Goal: Information Seeking & Learning: Understand process/instructions

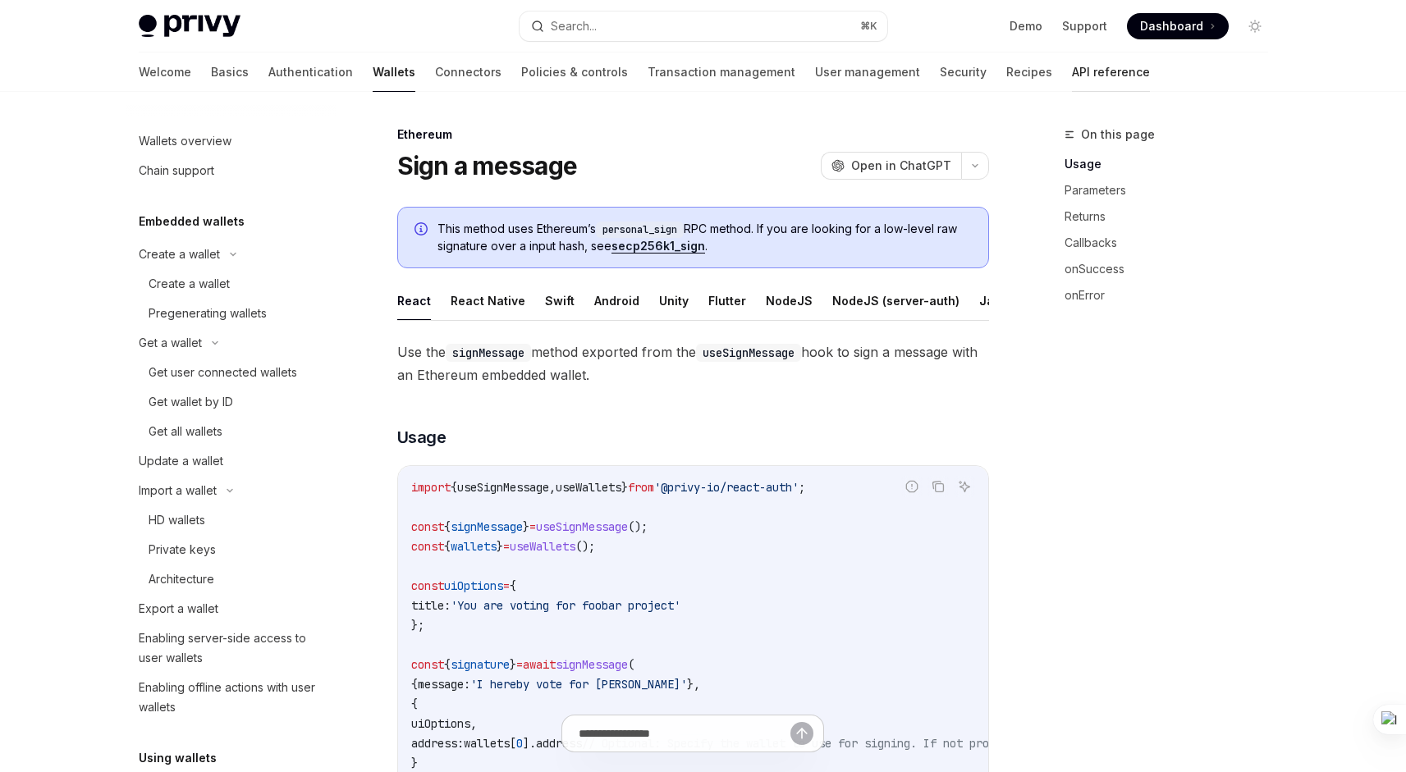
click at [1072, 79] on link "API reference" at bounding box center [1111, 72] width 78 height 39
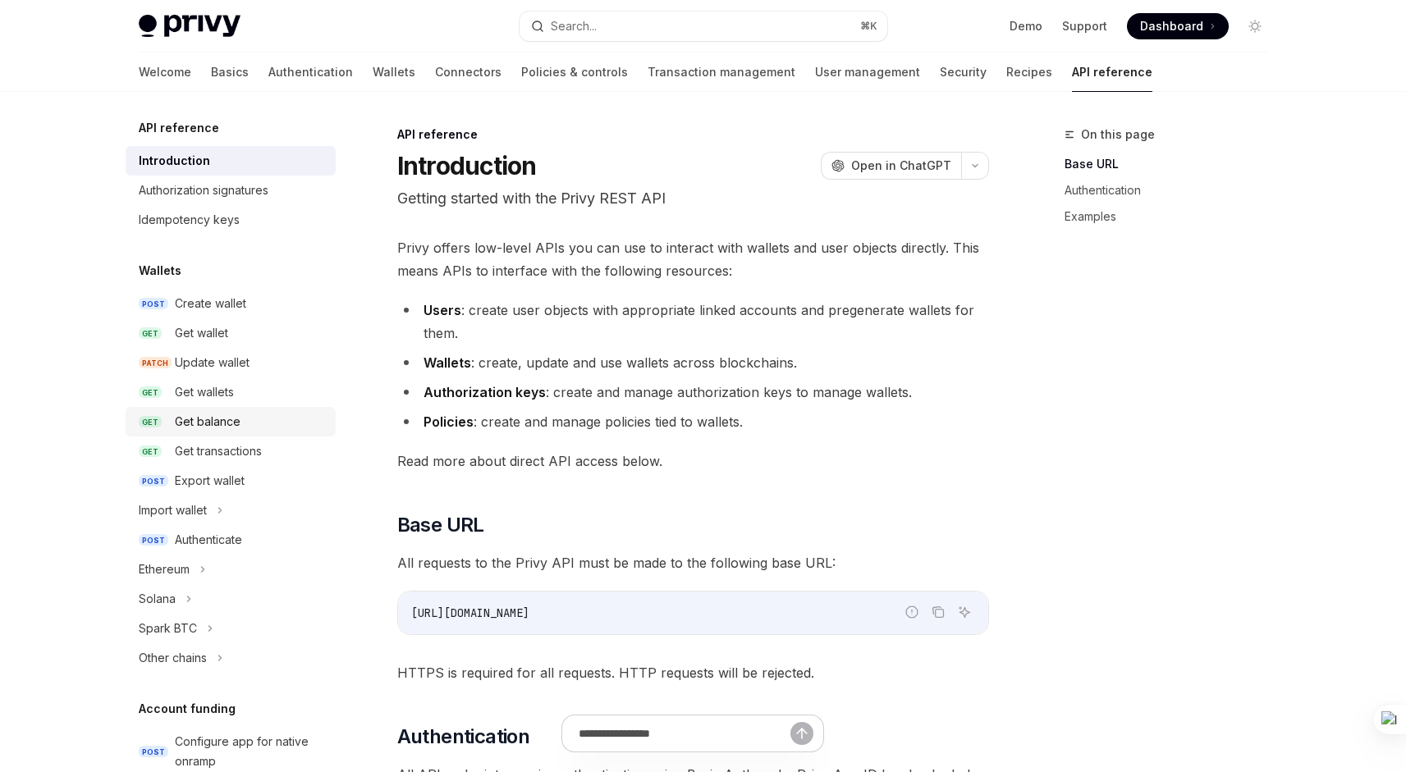
click at [203, 421] on div "Get balance" at bounding box center [208, 422] width 66 height 20
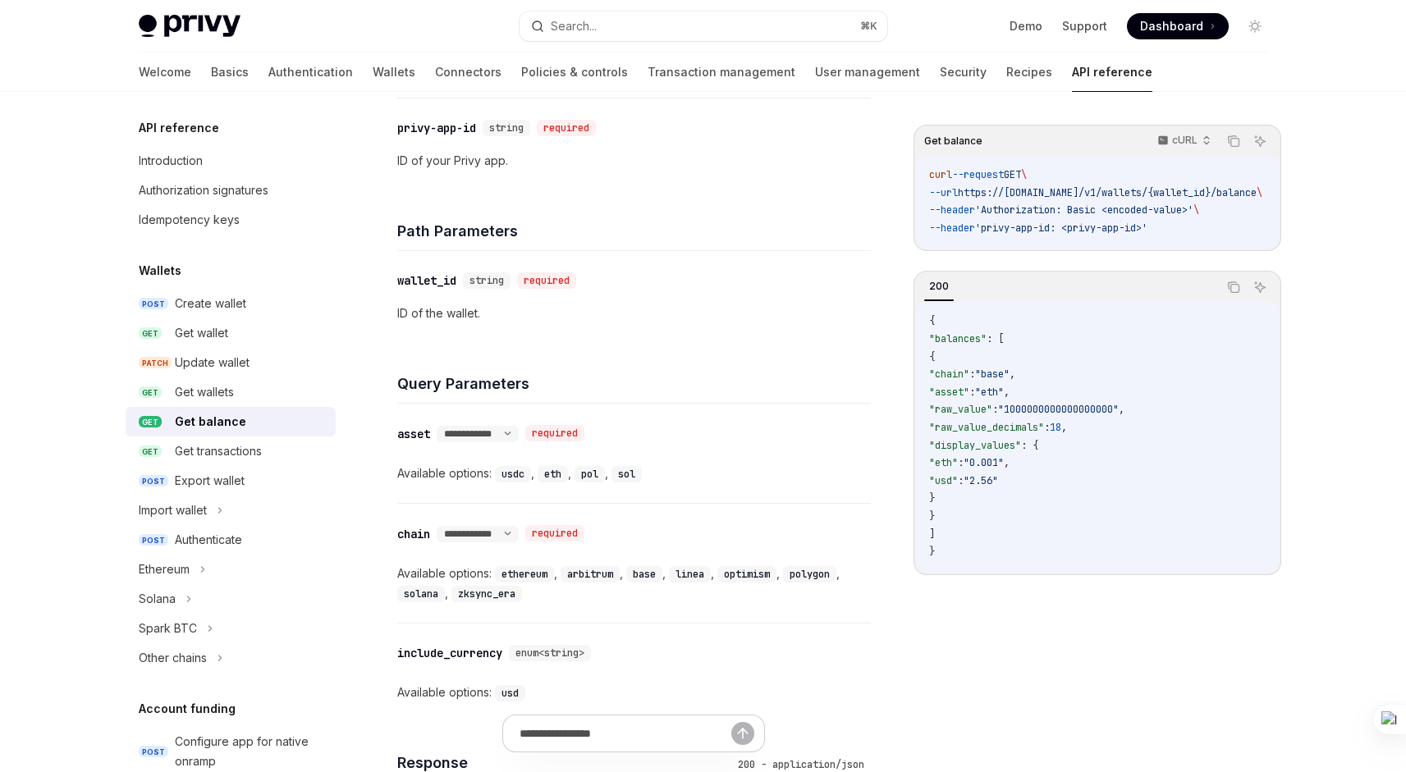
scroll to position [450, 0]
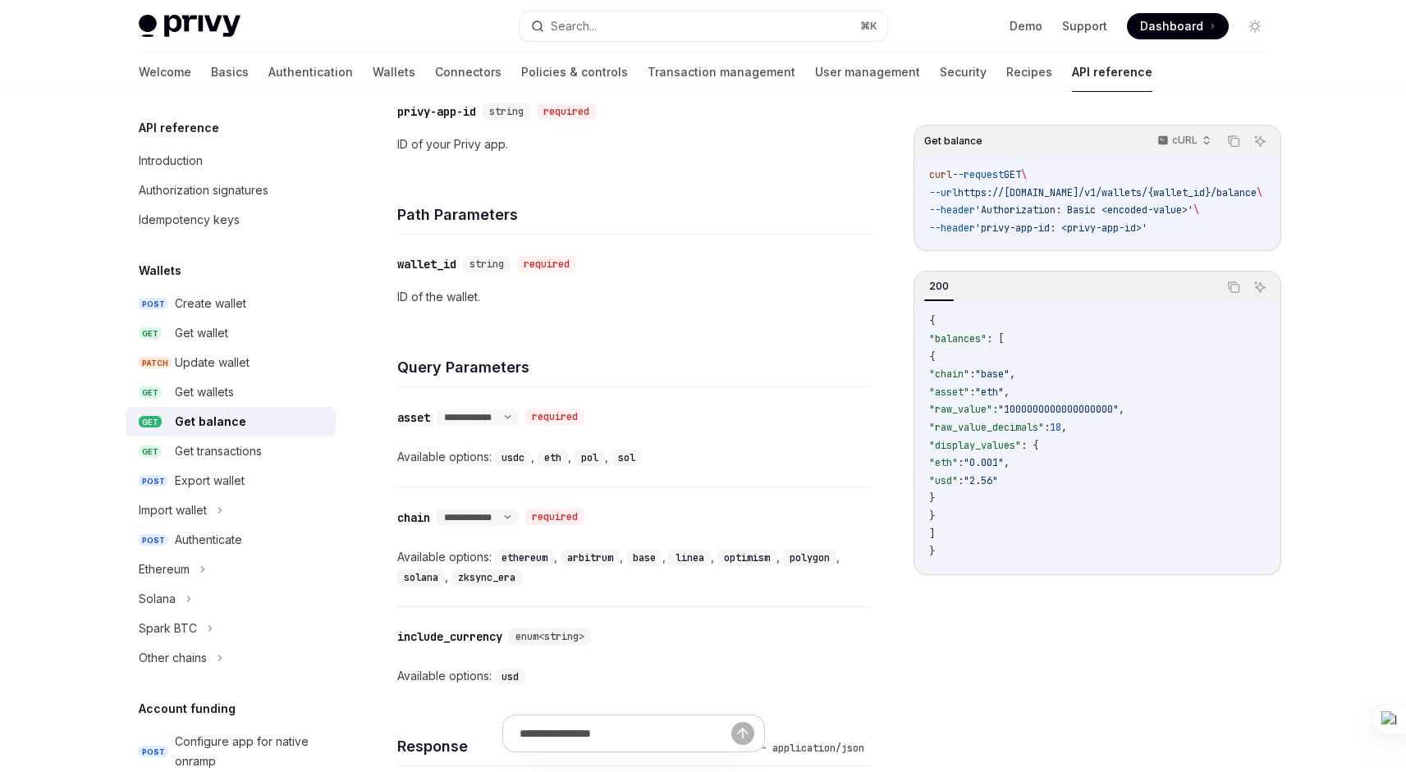
click at [1009, 381] on span ""base"" at bounding box center [992, 374] width 34 height 13
drag, startPoint x: 1026, startPoint y: 402, endPoint x: 1042, endPoint y: 402, distance: 16.4
click at [1004, 399] on span ""eth"" at bounding box center [989, 392] width 29 height 13
drag, startPoint x: 1049, startPoint y: 423, endPoint x: 1166, endPoint y: 420, distance: 117.4
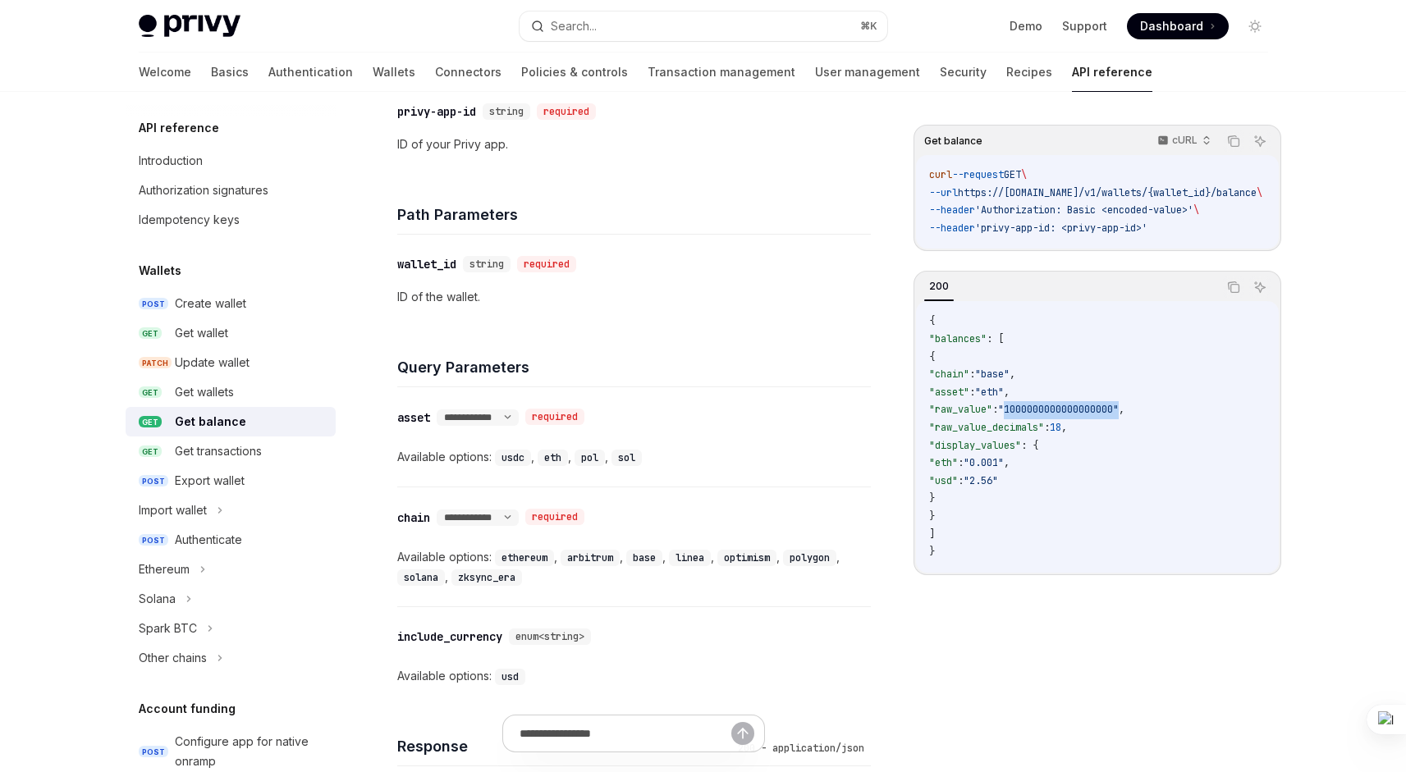
click at [1124, 416] on span ""raw_value" : "1000000000000000000" ," at bounding box center [1026, 409] width 195 height 13
click at [1124, 416] on span "," at bounding box center [1122, 409] width 6 height 13
drag, startPoint x: 1091, startPoint y: 437, endPoint x: 1100, endPoint y: 437, distance: 9.0
click at [1067, 434] on span ""raw_value_decimals" : 18 ," at bounding box center [998, 427] width 138 height 13
click at [1061, 434] on span "18" at bounding box center [1055, 427] width 11 height 13
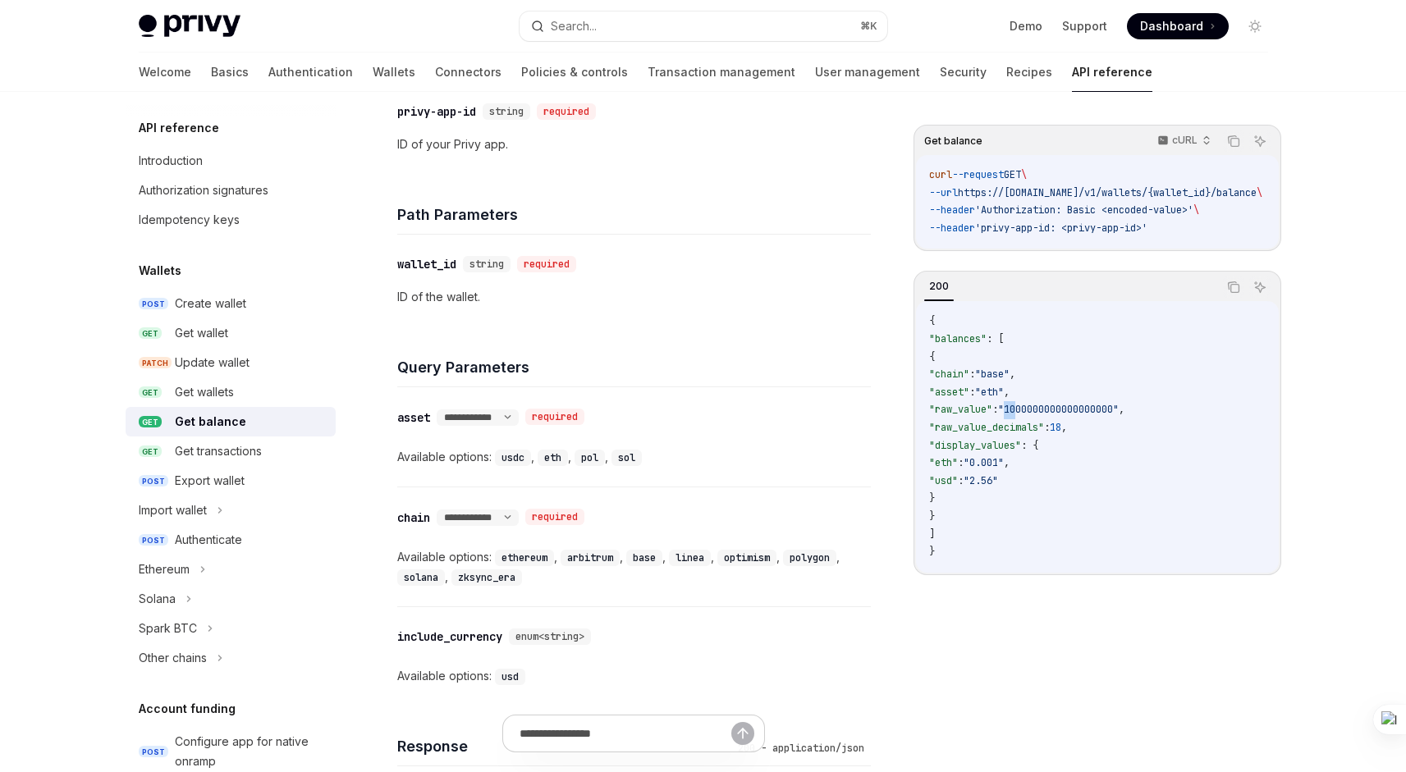
drag, startPoint x: 1058, startPoint y: 417, endPoint x: 1049, endPoint y: 418, distance: 9.1
click at [1049, 416] on span ""1000000000000000000"" at bounding box center [1058, 409] width 121 height 13
drag, startPoint x: 1051, startPoint y: 418, endPoint x: 1041, endPoint y: 418, distance: 9.8
click at [1041, 416] on span ""1000000000000000000"" at bounding box center [1058, 409] width 121 height 13
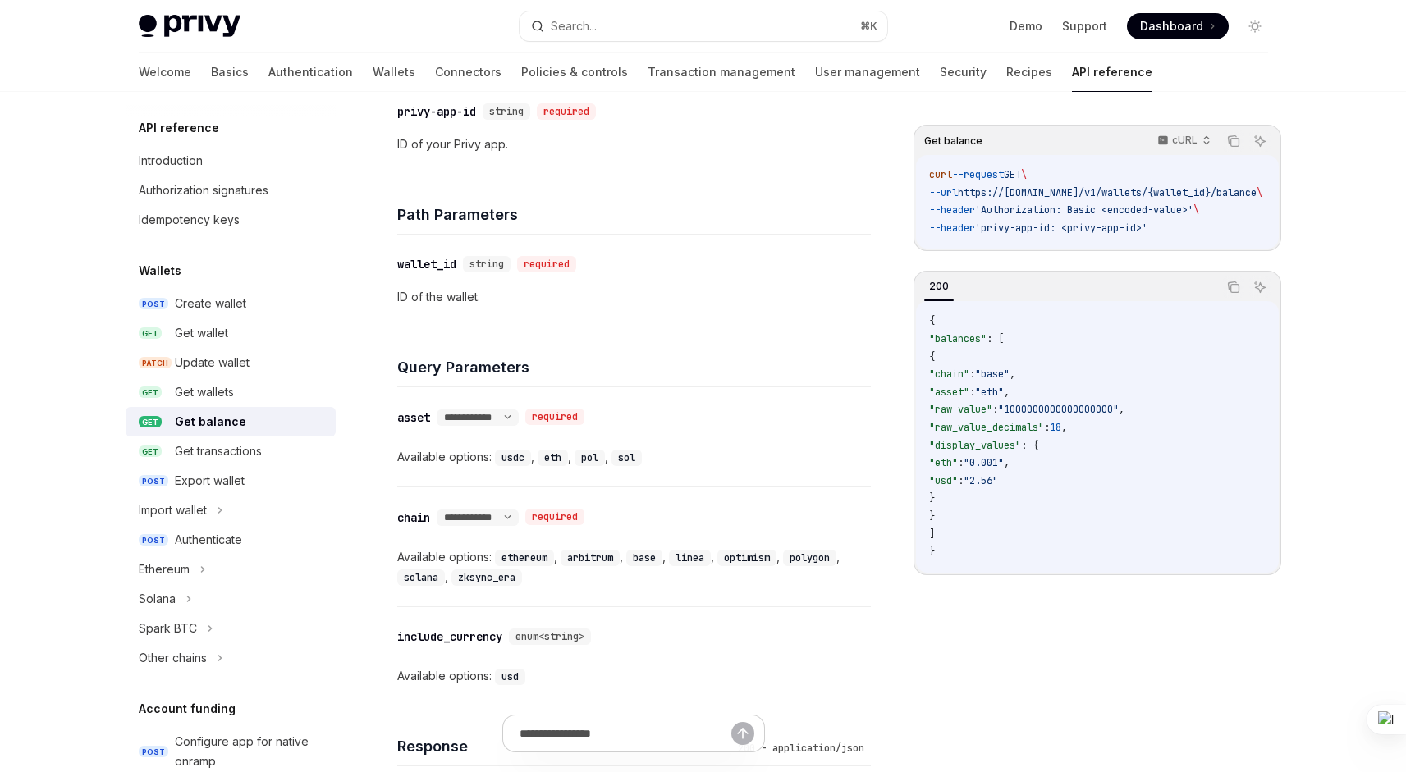
click at [1041, 429] on span ""raw_value_decimals"" at bounding box center [986, 427] width 115 height 13
drag, startPoint x: 1023, startPoint y: 469, endPoint x: 1052, endPoint y: 468, distance: 29.6
click at [1004, 468] on span ""0.001"" at bounding box center [983, 462] width 40 height 13
drag, startPoint x: 1023, startPoint y: 485, endPoint x: 1045, endPoint y: 486, distance: 21.4
click at [998, 486] on span ""2.56"" at bounding box center [980, 480] width 34 height 13
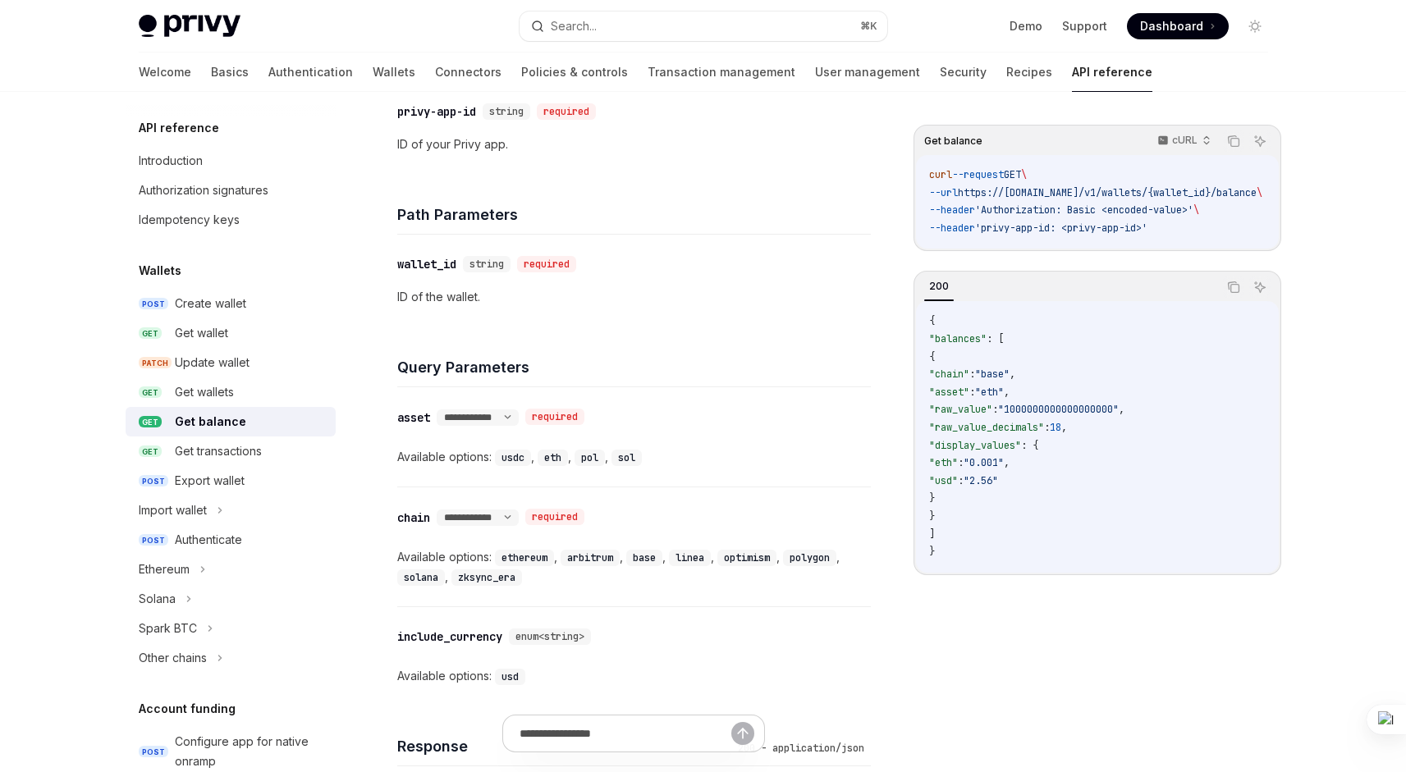
click at [1026, 515] on code "{ "balances" : [ { "chain" : "base" , "asset" : "eth" , "raw_value" : "10000000…" at bounding box center [1097, 437] width 336 height 248
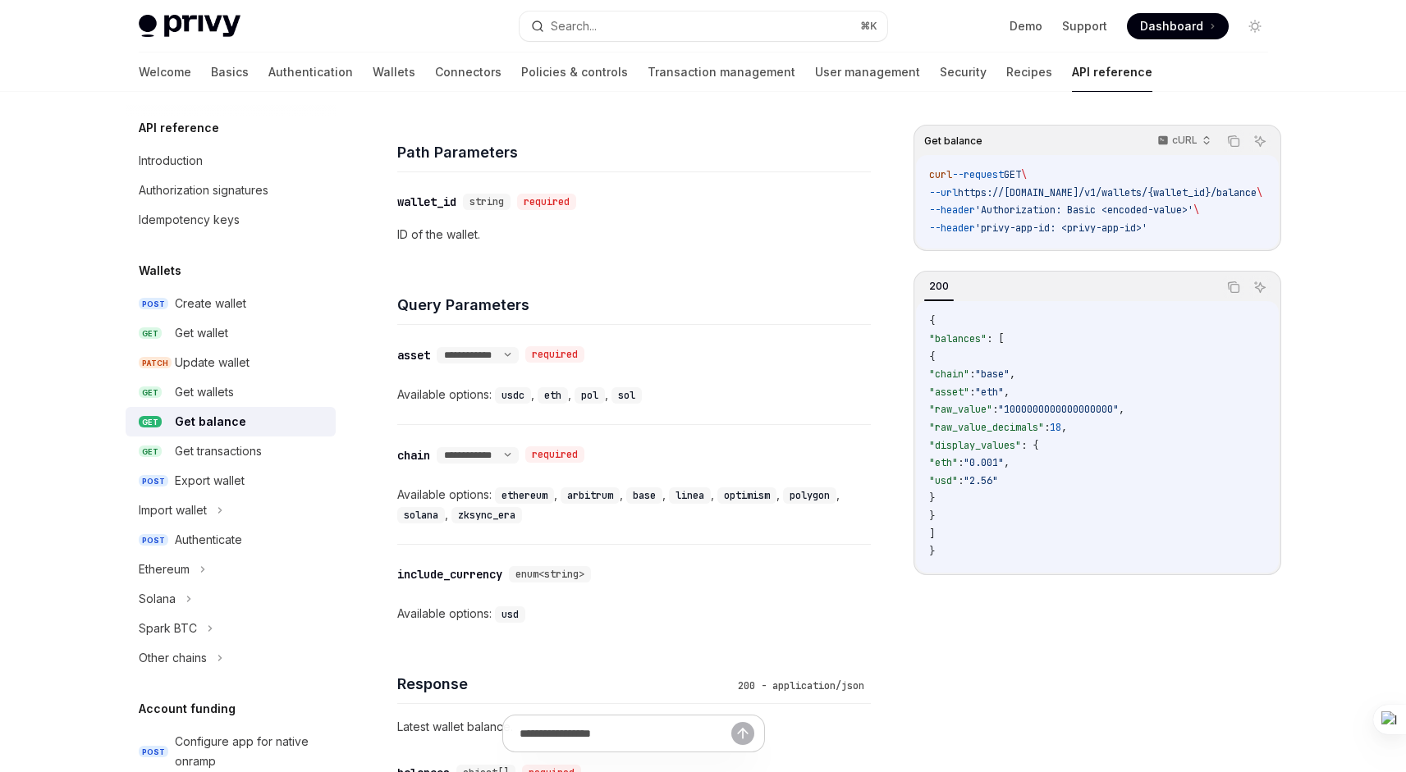
scroll to position [522, 0]
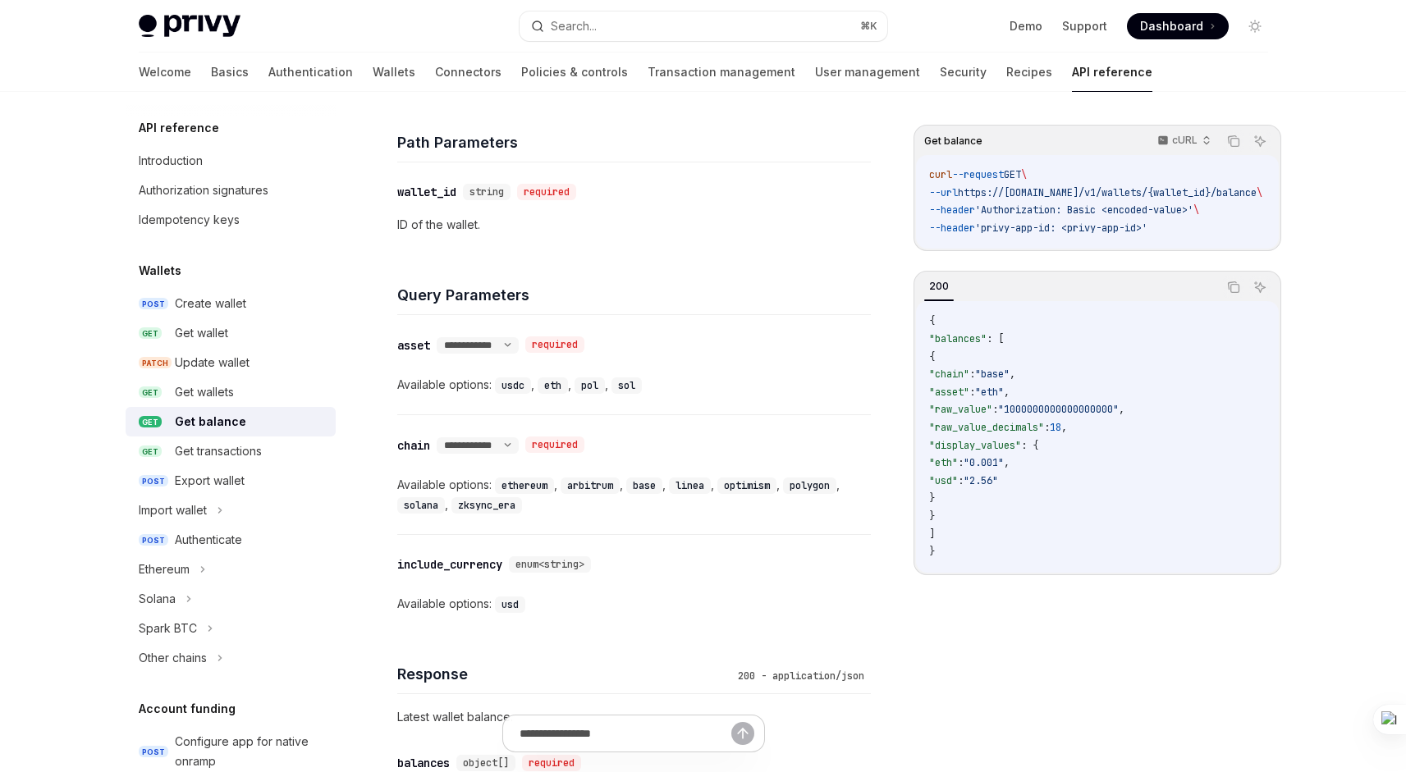
click at [510, 387] on code "usdc" at bounding box center [513, 385] width 36 height 16
click at [508, 382] on code "usdc" at bounding box center [513, 385] width 36 height 16
click at [502, 392] on code "usdc" at bounding box center [513, 385] width 36 height 16
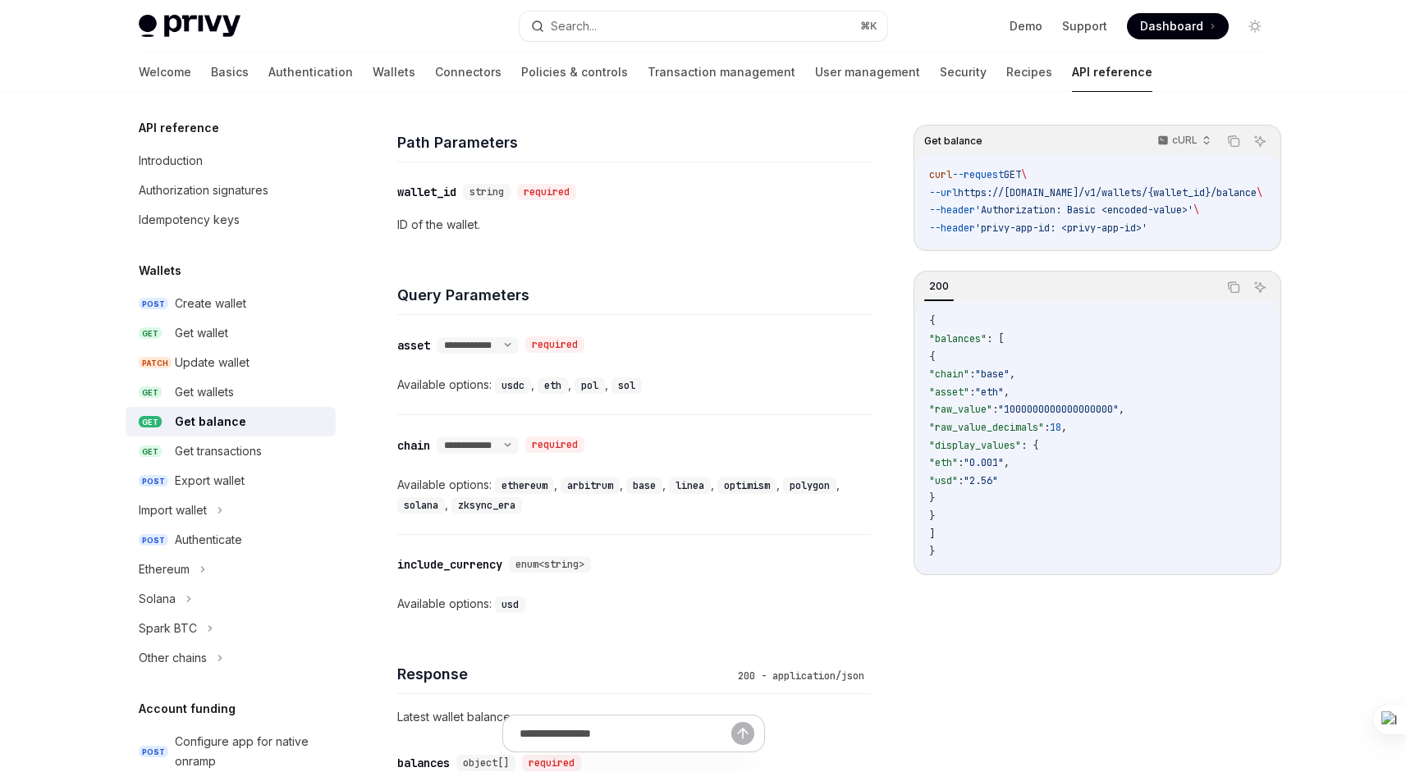
click at [503, 390] on code "usdc" at bounding box center [513, 385] width 36 height 16
click at [1044, 434] on span ""raw_value_decimals"" at bounding box center [986, 427] width 115 height 13
click at [1041, 477] on code "{ "balances" : [ { "chain" : "base" , "asset" : "eth" , "raw_value" : "10000000…" at bounding box center [1097, 437] width 336 height 248
click at [991, 499] on code "{ "balances" : [ { "chain" : "base" , "asset" : "eth" , "raw_value" : "10000000…" at bounding box center [1097, 437] width 336 height 248
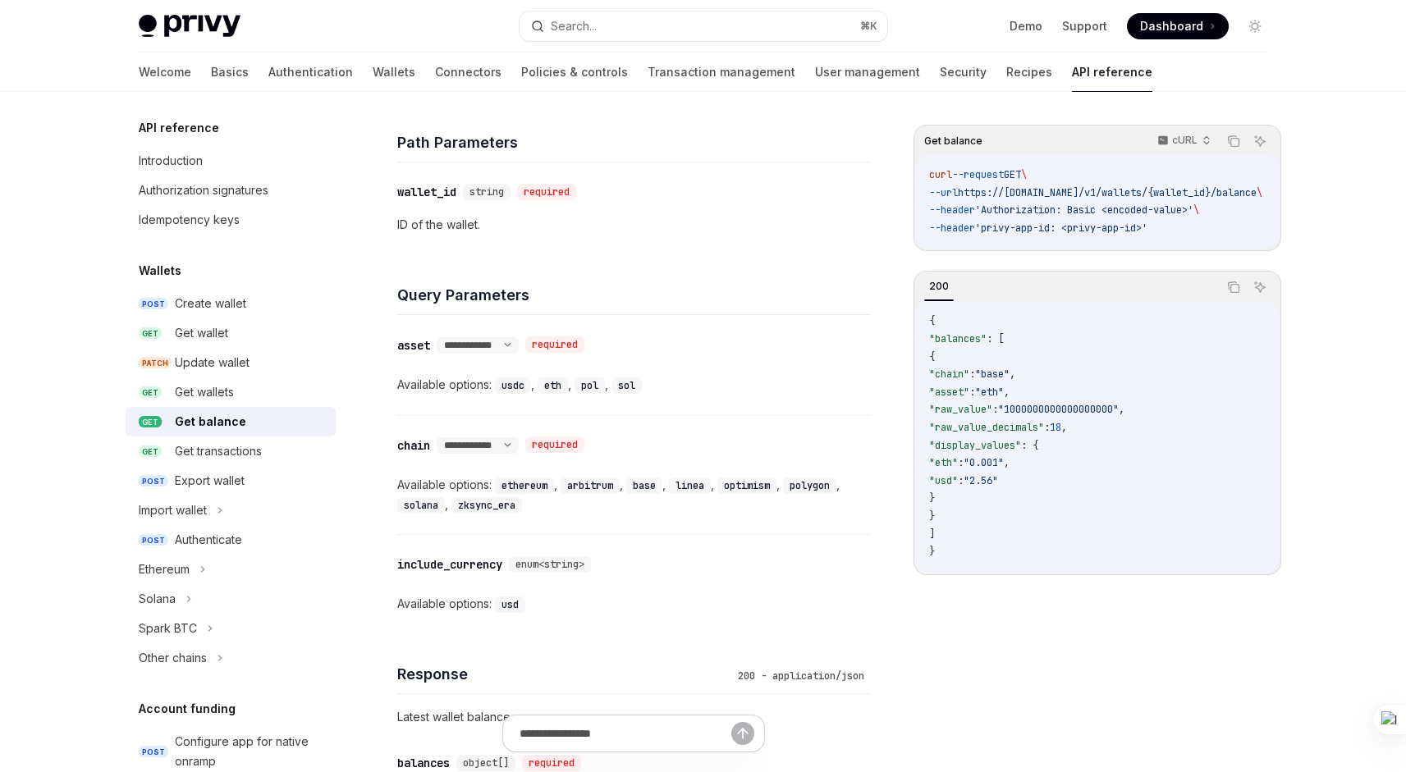
click at [958, 487] on span ""usd"" at bounding box center [943, 480] width 29 height 13
click at [958, 469] on span ""eth"" at bounding box center [943, 462] width 29 height 13
drag, startPoint x: 1000, startPoint y: 470, endPoint x: 1027, endPoint y: 470, distance: 27.1
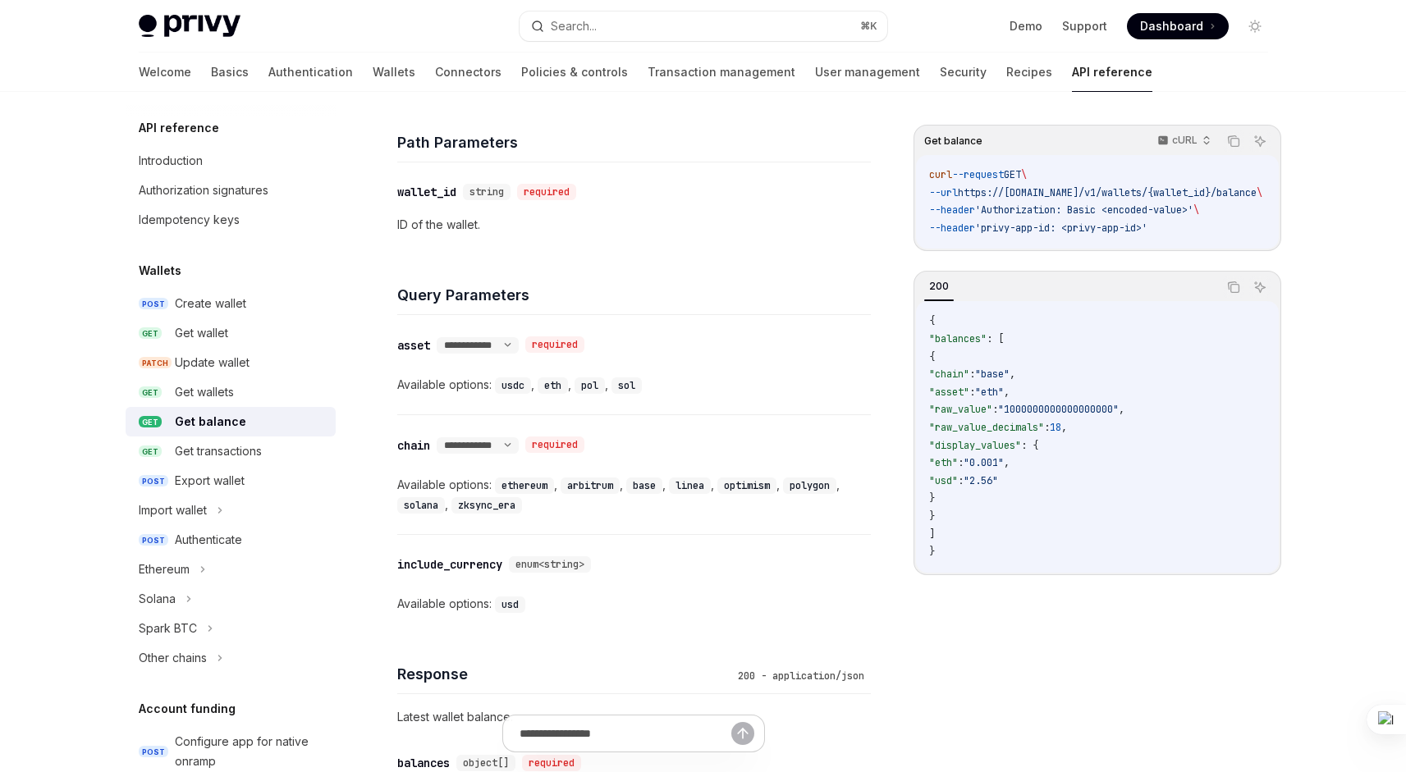
click at [1009, 469] on span ""eth" : "0.001" ," at bounding box center [969, 462] width 80 height 13
click at [1004, 469] on span ""0.001"" at bounding box center [983, 462] width 40 height 13
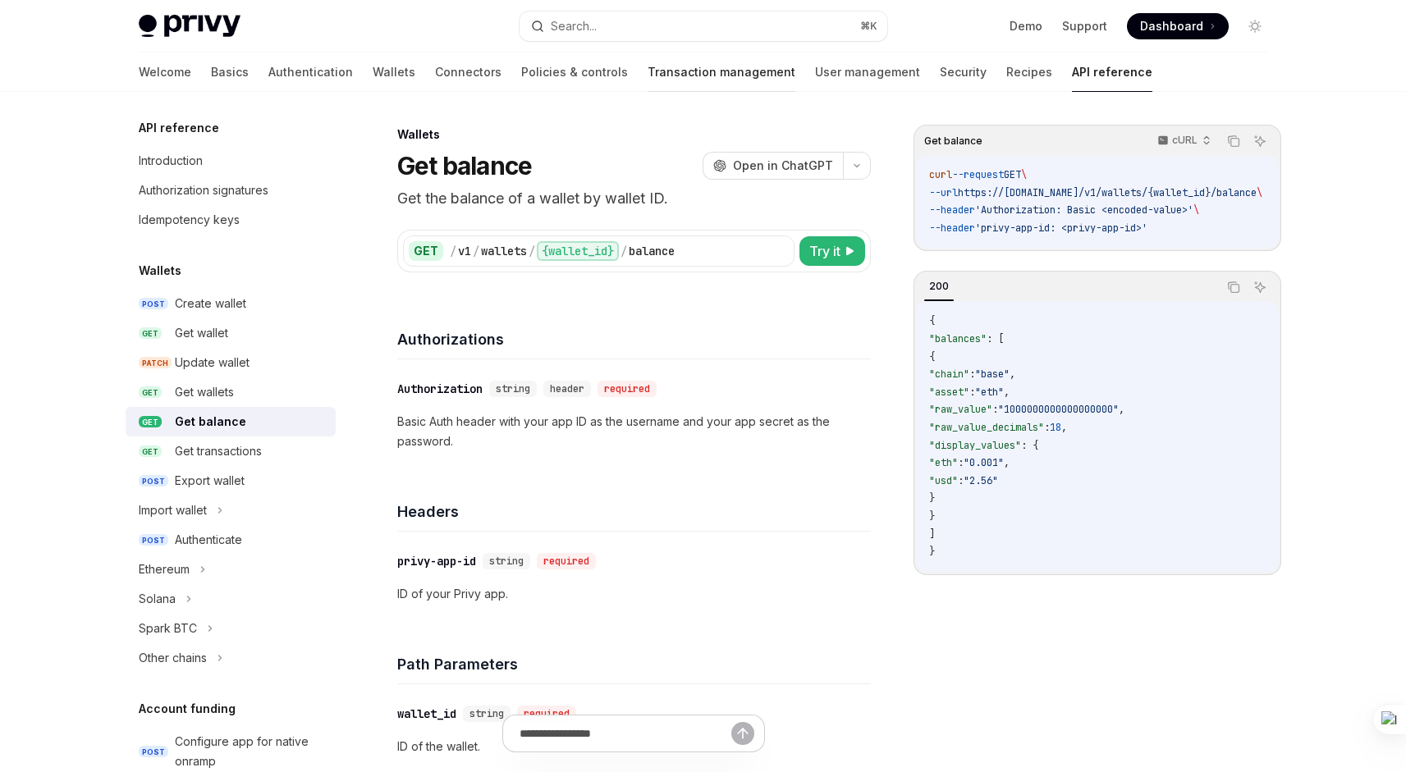
click at [647, 83] on link "Transaction management" at bounding box center [721, 72] width 148 height 39
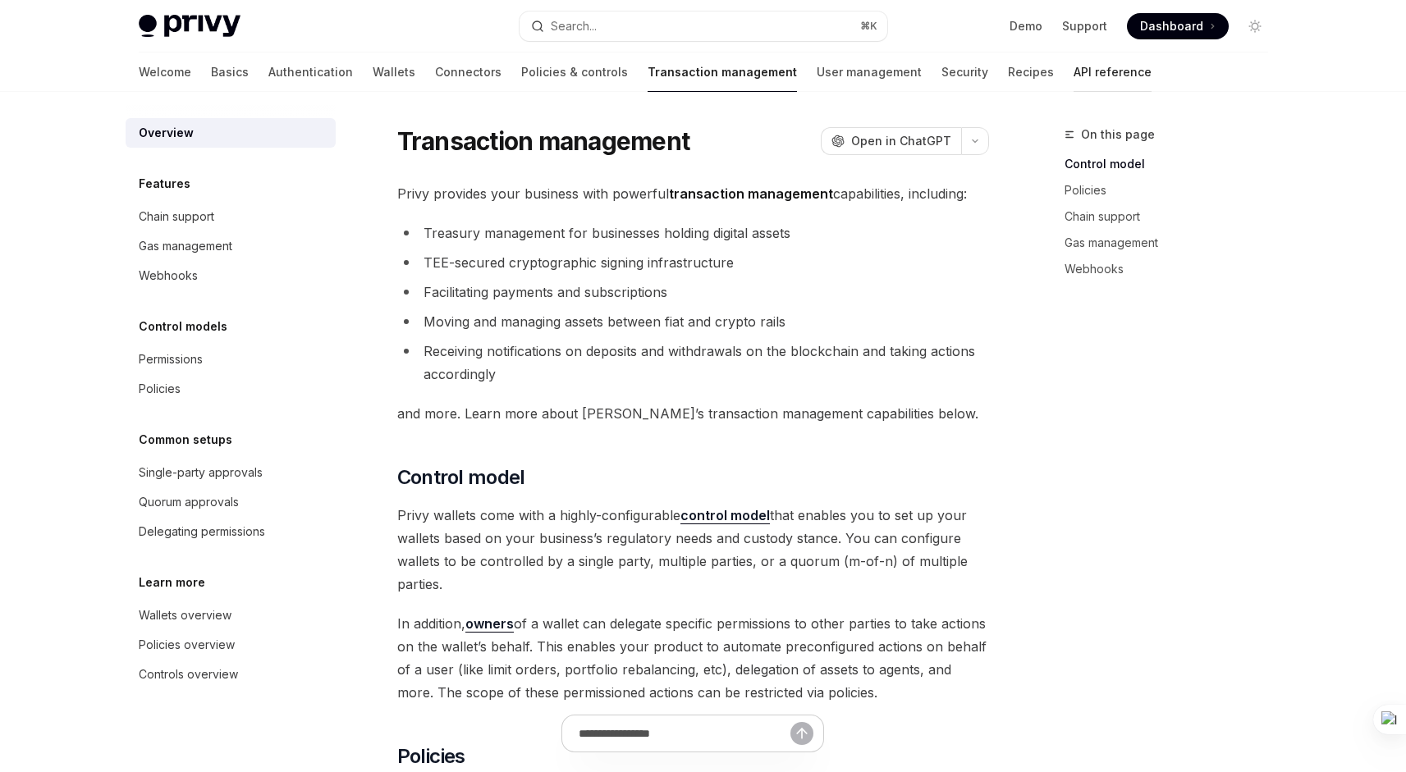
click at [1073, 67] on link "API reference" at bounding box center [1112, 72] width 78 height 39
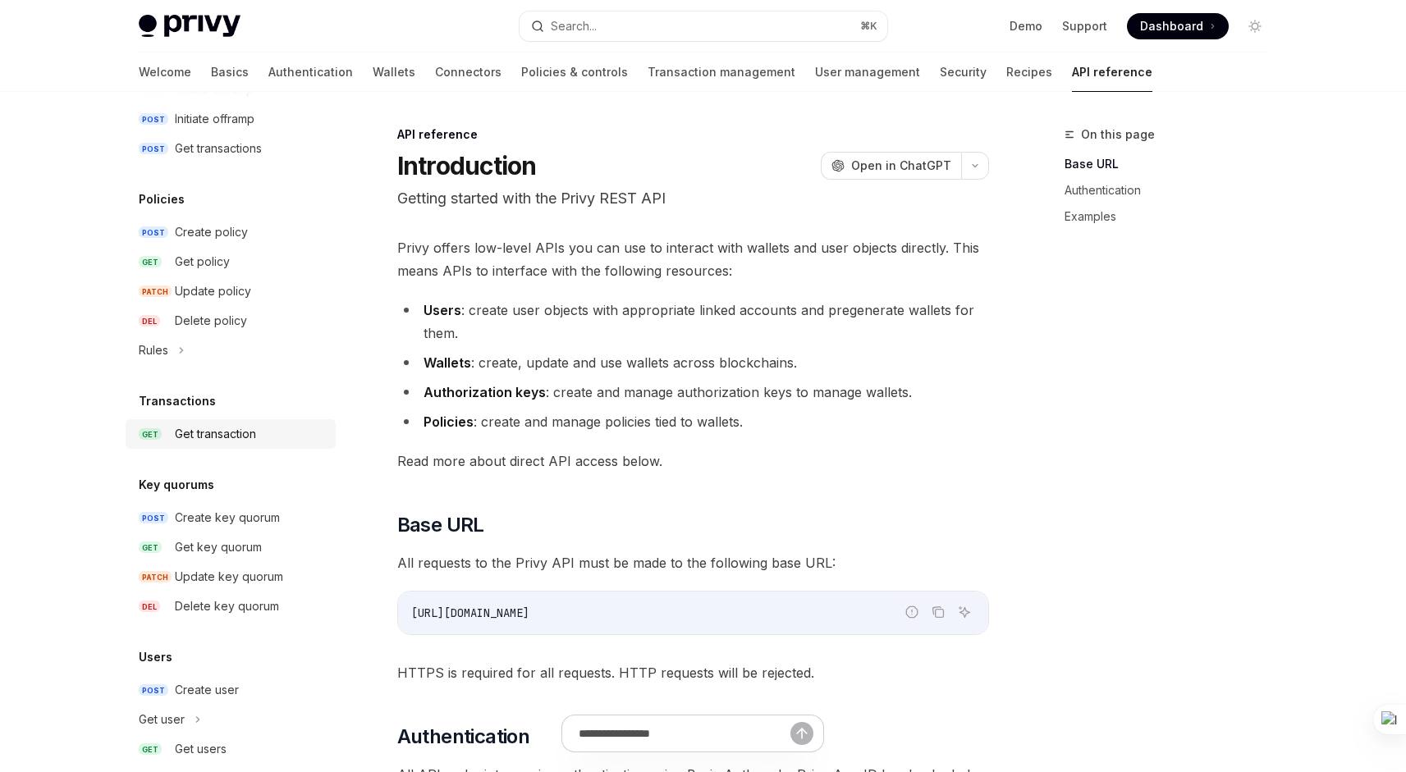
scroll to position [819, 0]
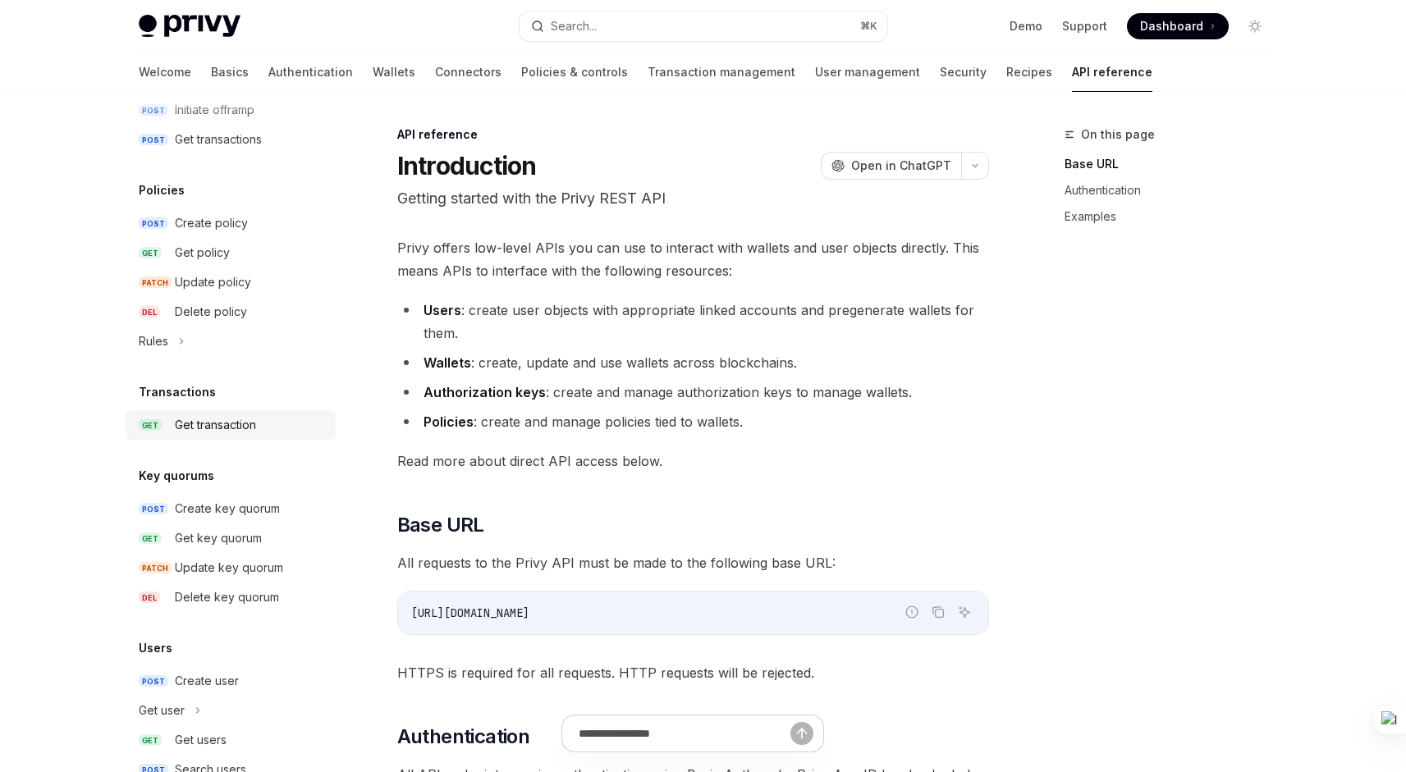
click at [229, 429] on div "Get transaction" at bounding box center [215, 425] width 81 height 20
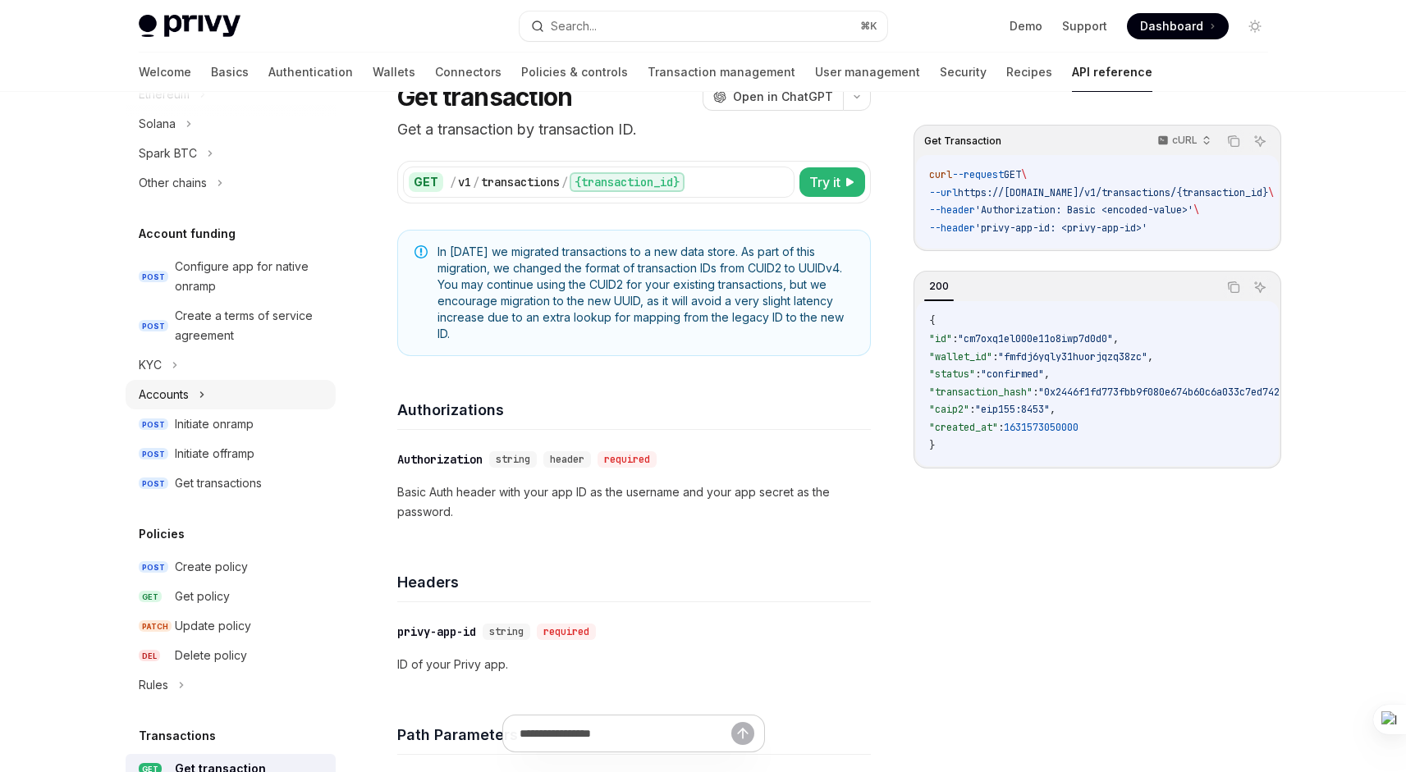
scroll to position [471, 0]
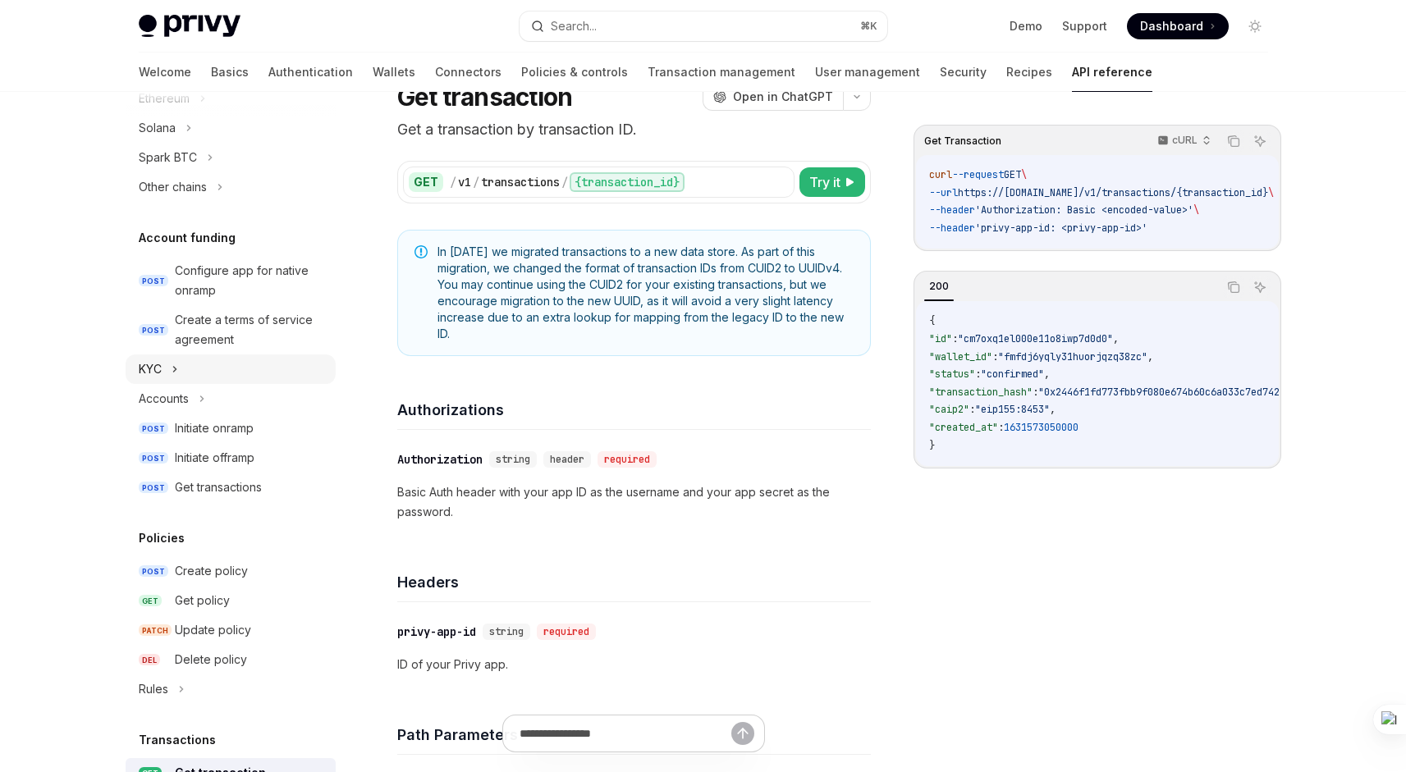
click at [178, 366] on div "KYC" at bounding box center [231, 370] width 210 height 30
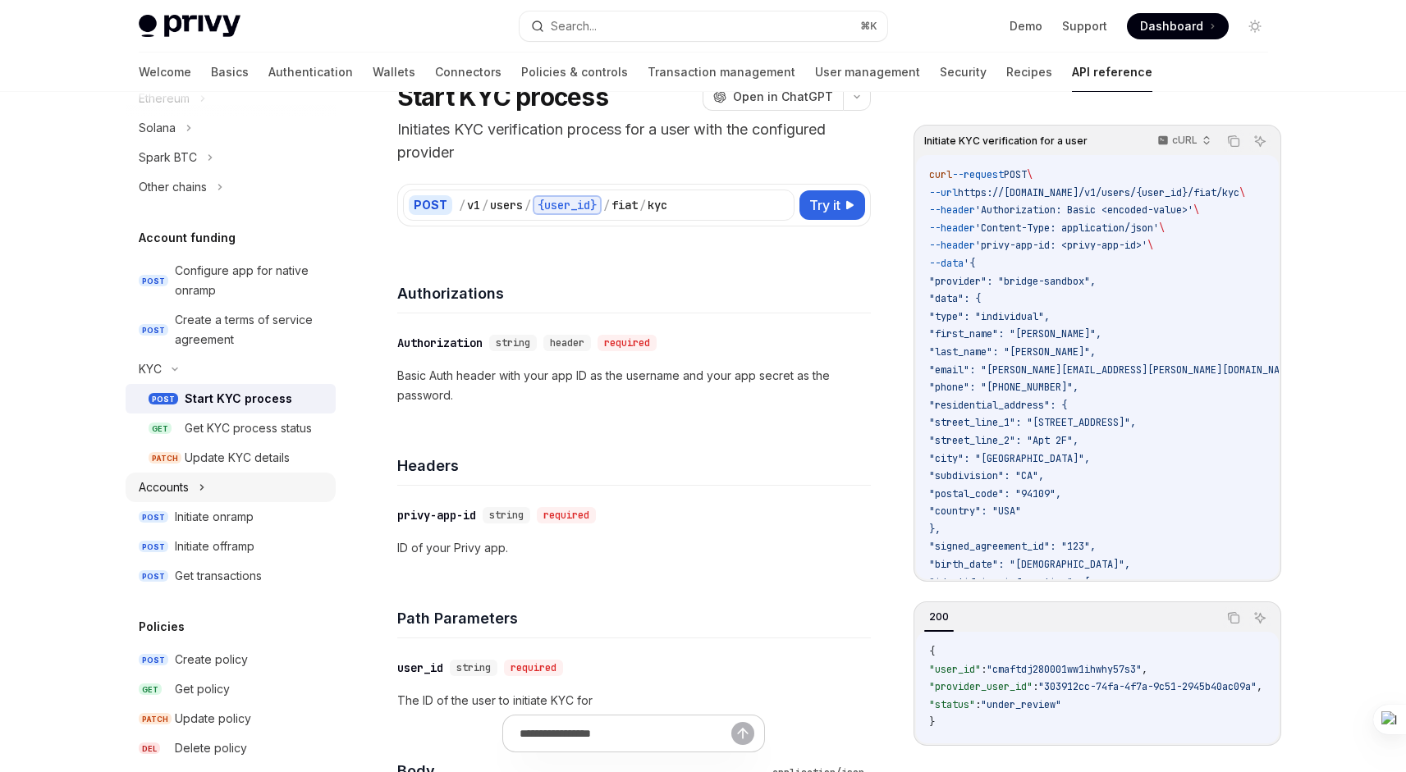
click at [205, 488] on icon at bounding box center [202, 488] width 7 height 20
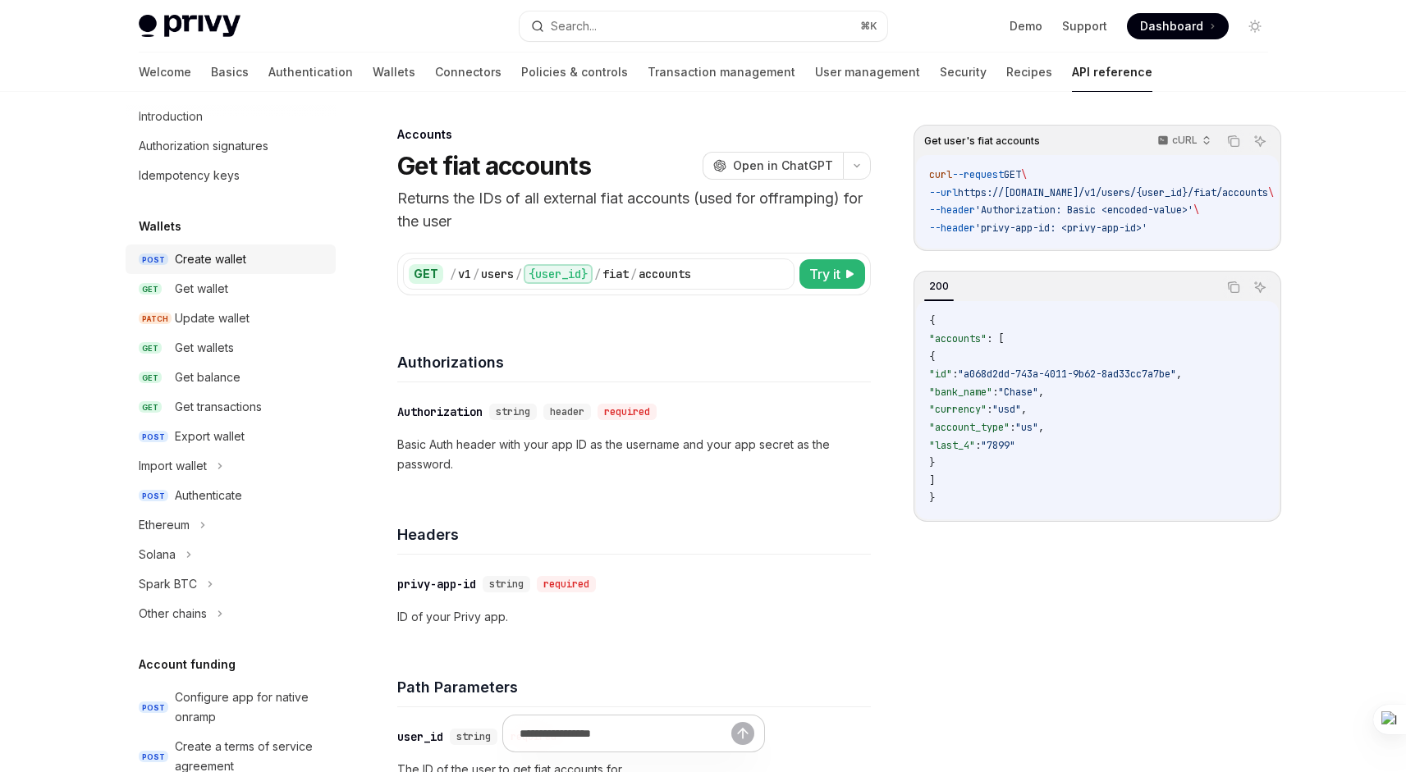
click at [236, 253] on div "Create wallet" at bounding box center [210, 259] width 71 height 20
type textarea "*"
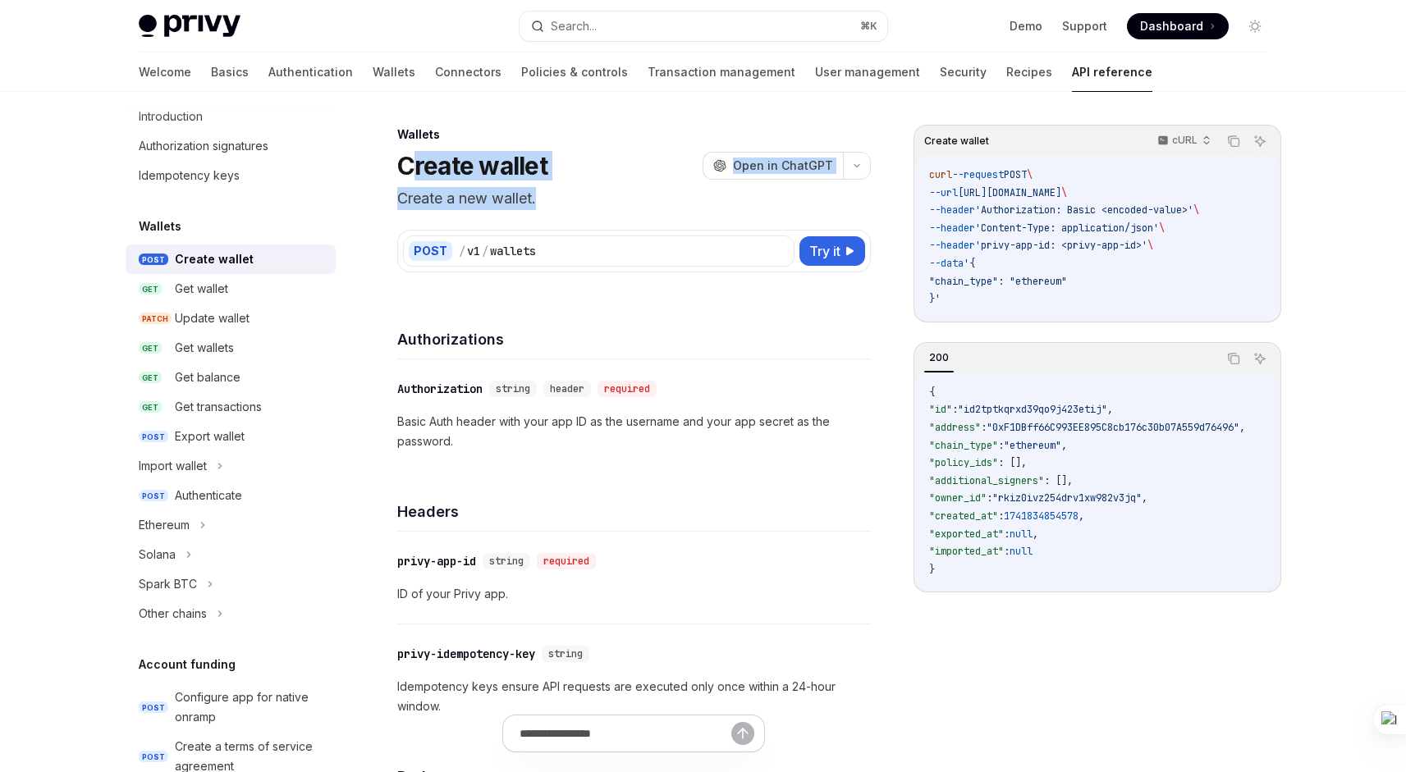
drag, startPoint x: 406, startPoint y: 169, endPoint x: 559, endPoint y: 199, distance: 155.6
click at [559, 200] on header "Wallets Create wallet OpenAI Open in ChatGPT Create a new wallet. OpenAI Open i…" at bounding box center [634, 168] width 474 height 84
click at [559, 199] on p "Create a new wallet." at bounding box center [634, 198] width 474 height 23
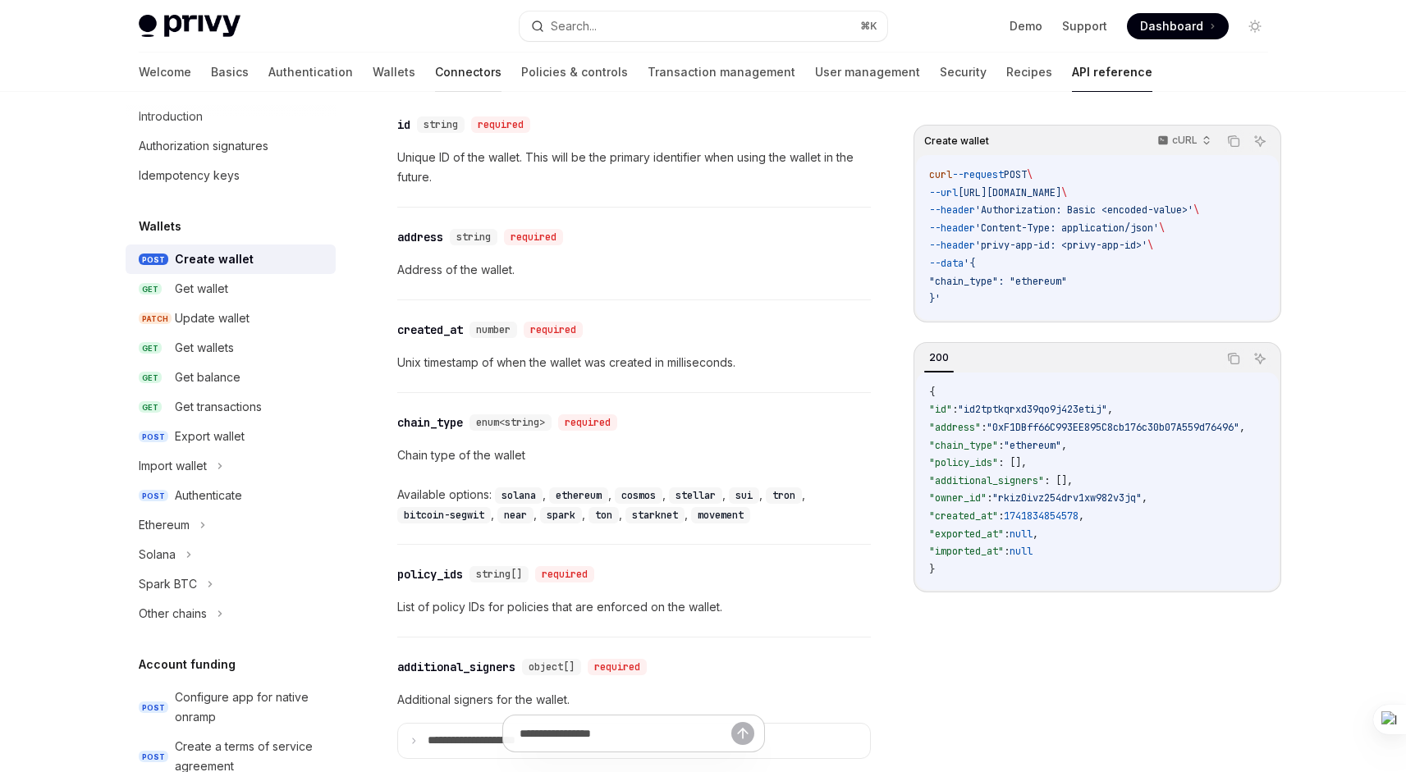
scroll to position [1784, 0]
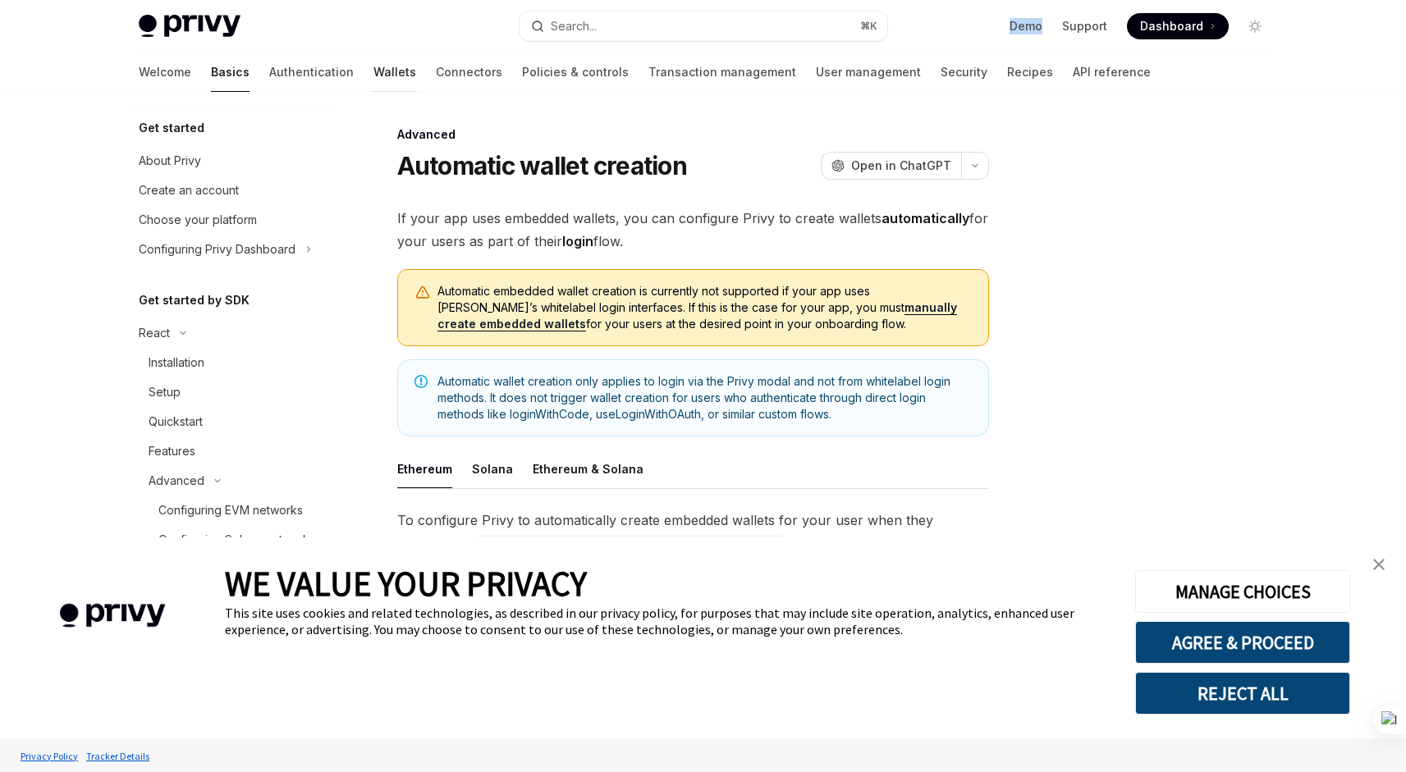
click at [373, 66] on link "Wallets" at bounding box center [394, 72] width 43 height 39
click at [373, 73] on link "Wallets" at bounding box center [394, 72] width 43 height 39
click at [373, 76] on link "Wallets" at bounding box center [394, 72] width 43 height 39
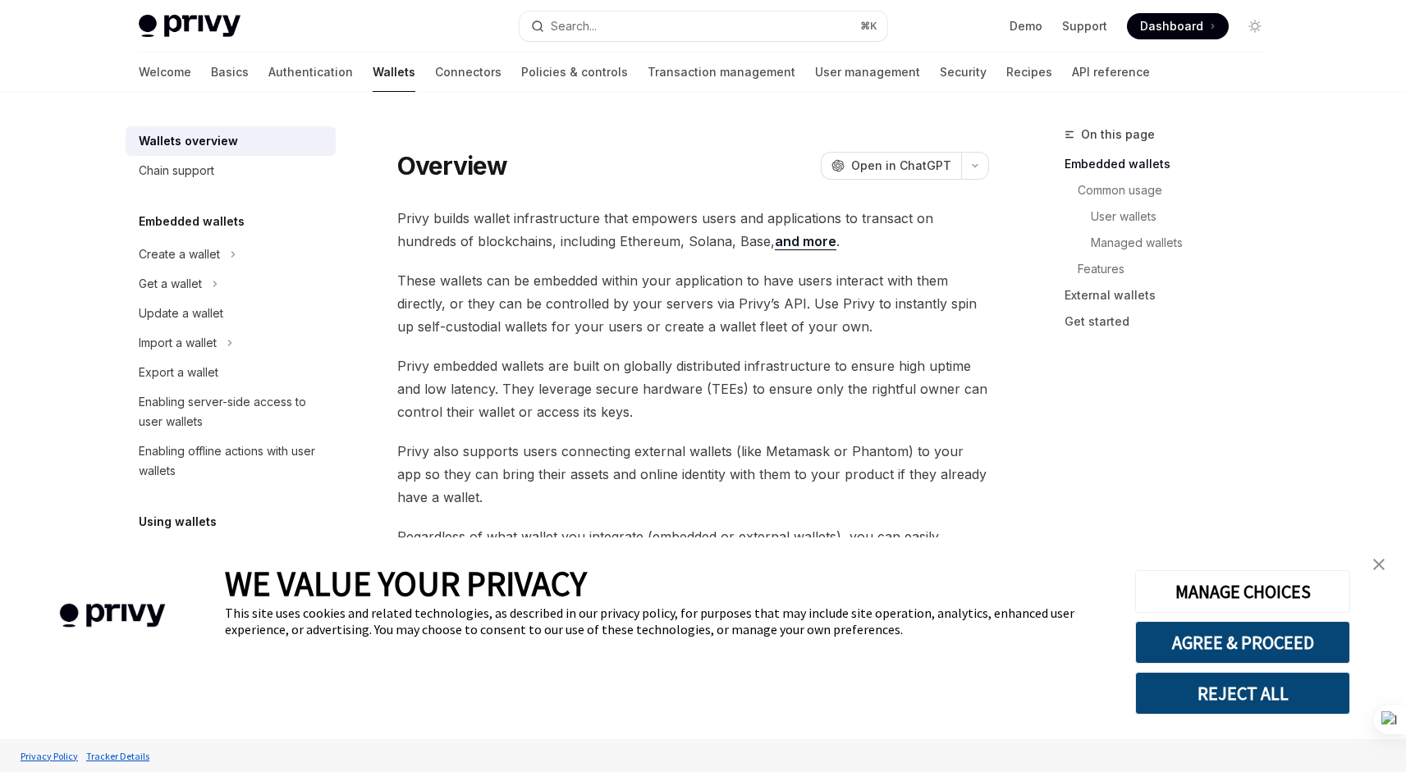
click at [373, 76] on link "Wallets" at bounding box center [394, 72] width 43 height 39
click at [235, 252] on icon at bounding box center [233, 251] width 7 height 20
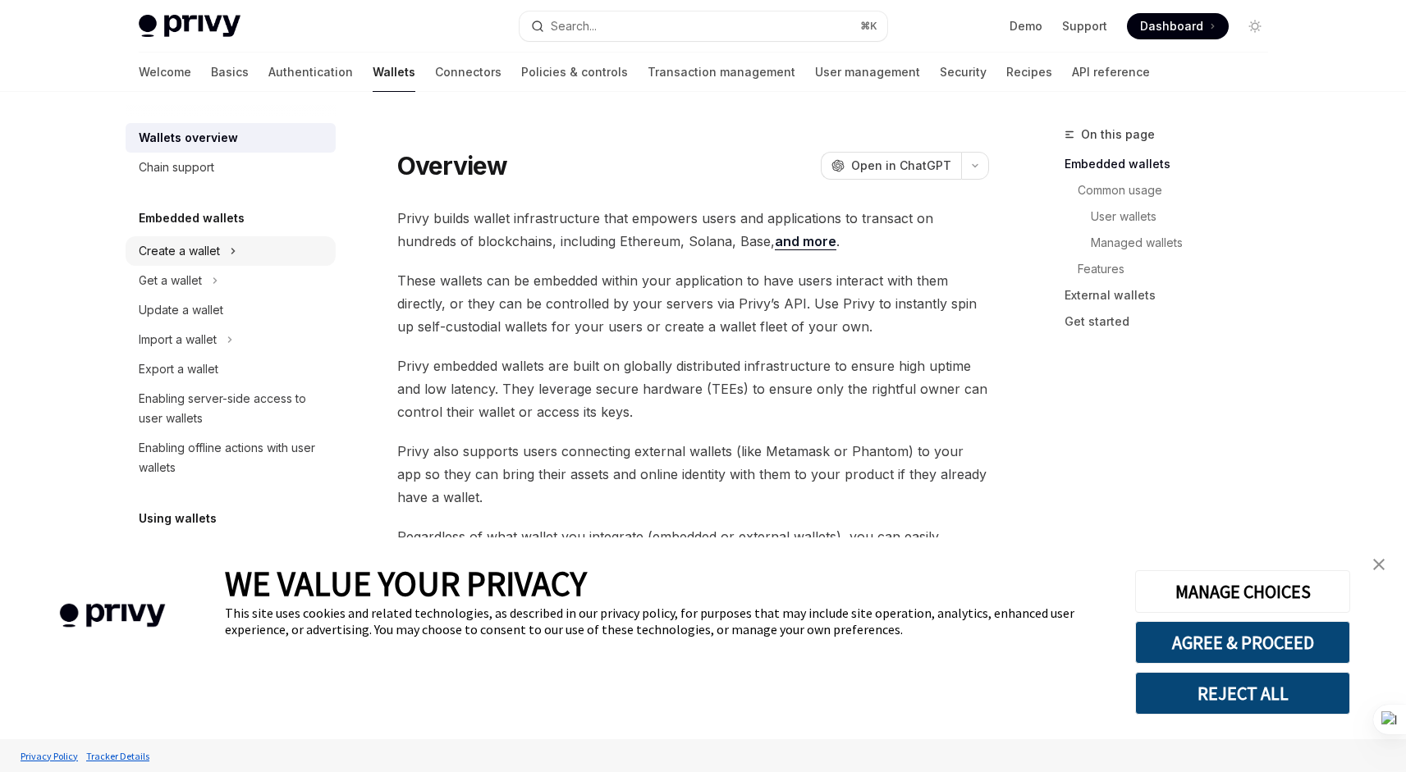
click at [235, 252] on icon at bounding box center [233, 251] width 7 height 20
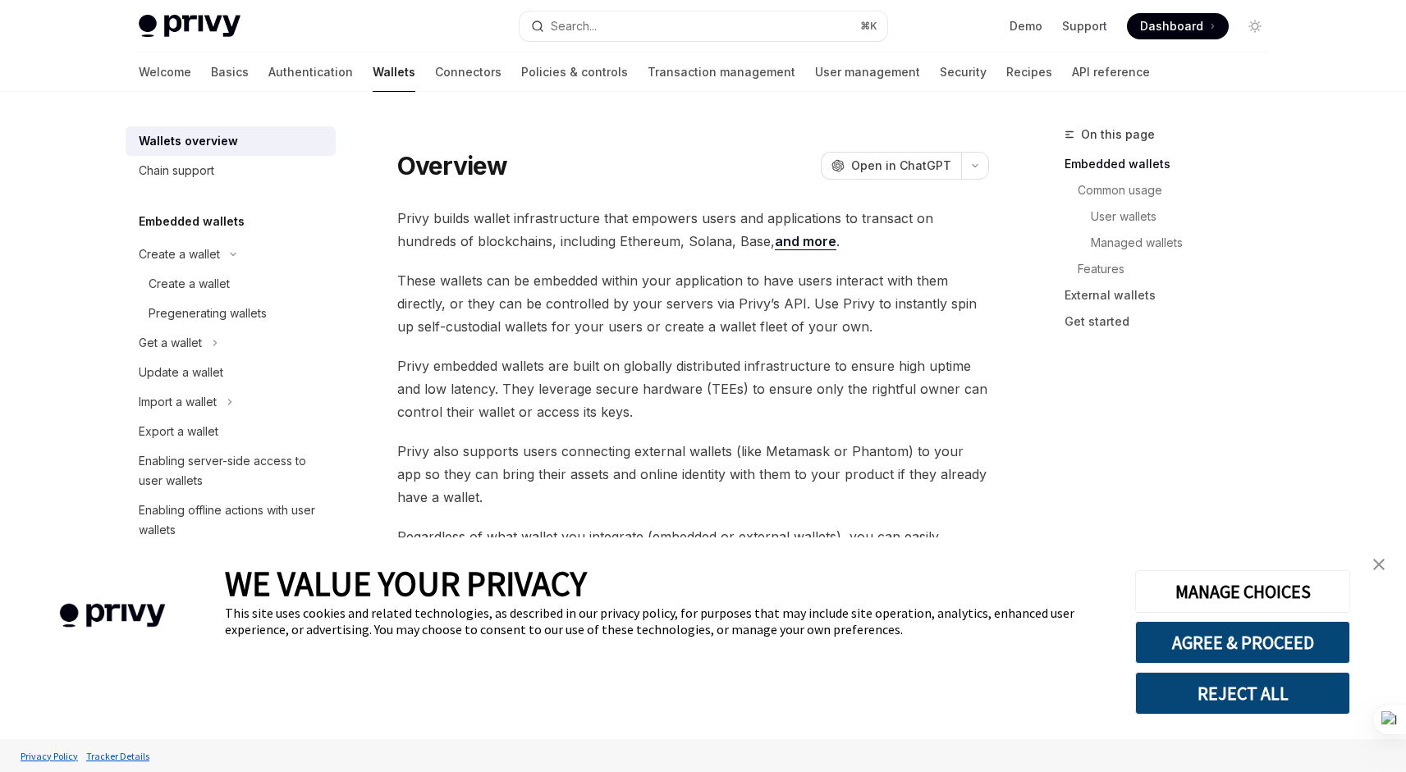
click at [1381, 558] on link "close banner" at bounding box center [1378, 564] width 33 height 33
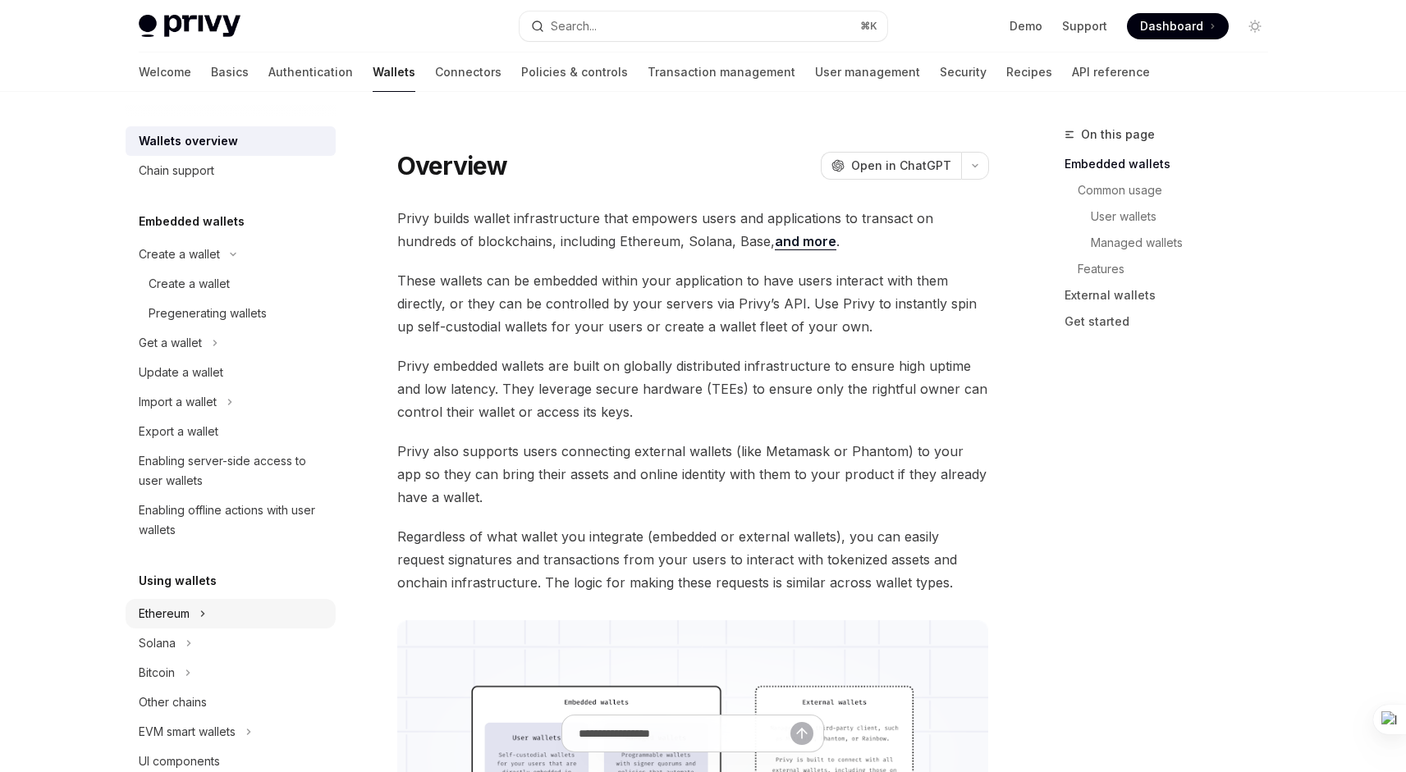
scroll to position [247, 0]
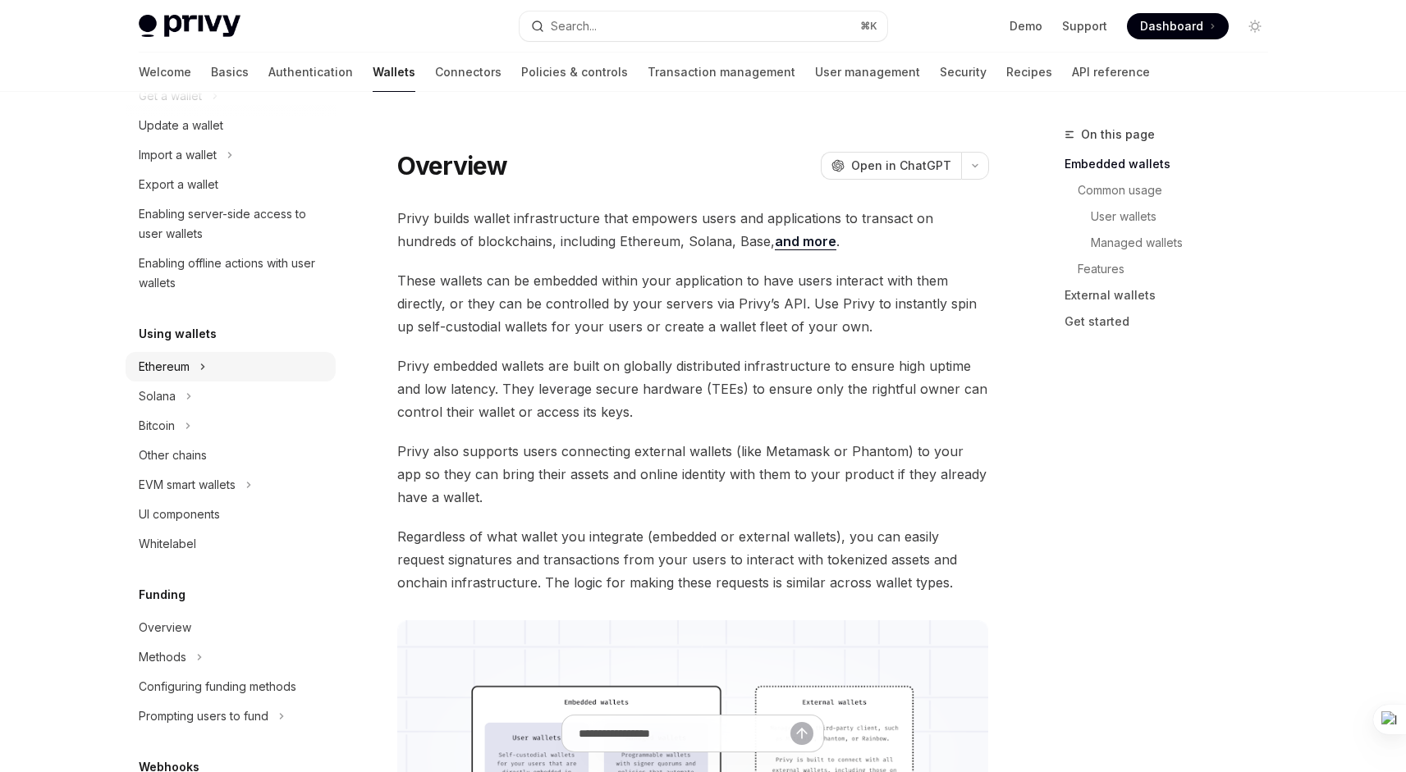
click at [198, 361] on div "Ethereum" at bounding box center [231, 367] width 210 height 30
type textarea "*"
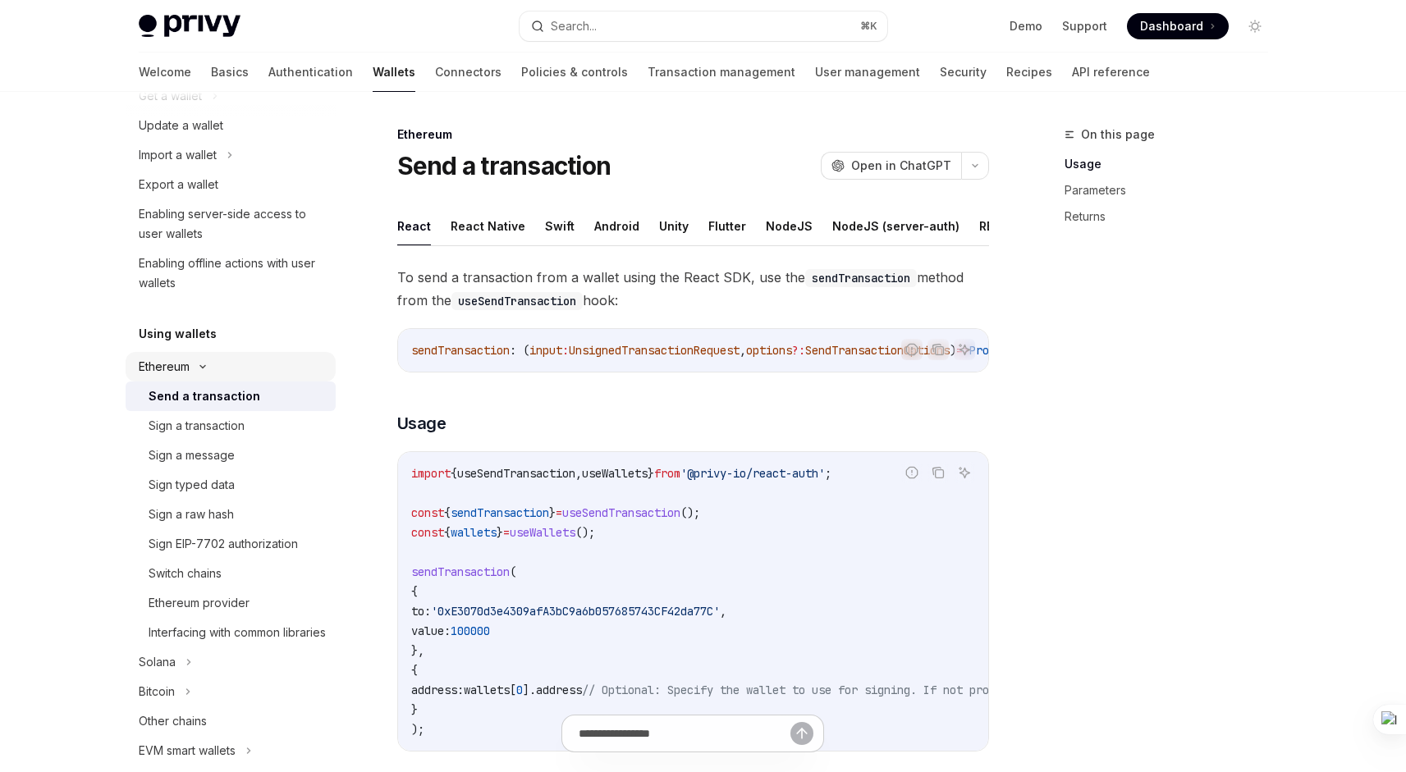
scroll to position [323, 0]
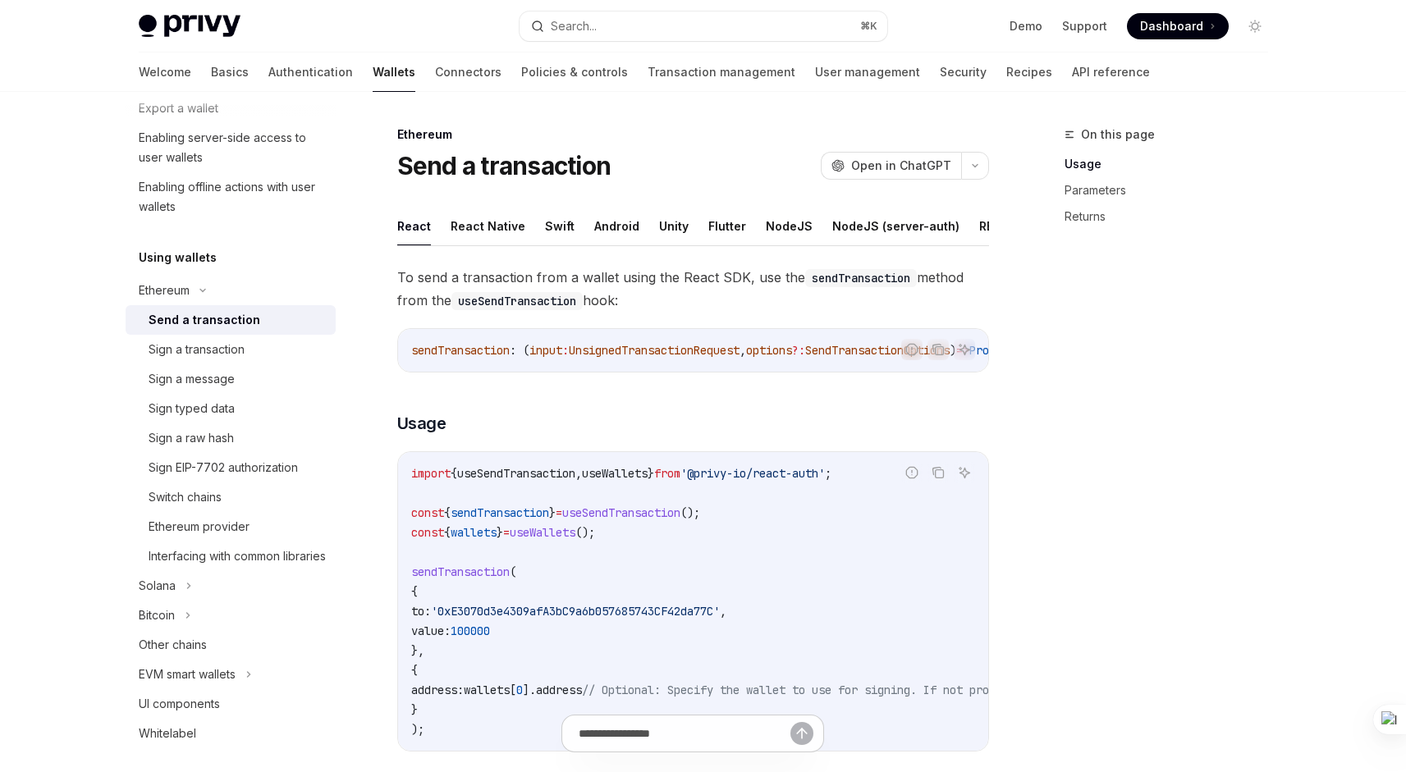
click at [194, 281] on div "Ethereum" at bounding box center [231, 291] width 210 height 30
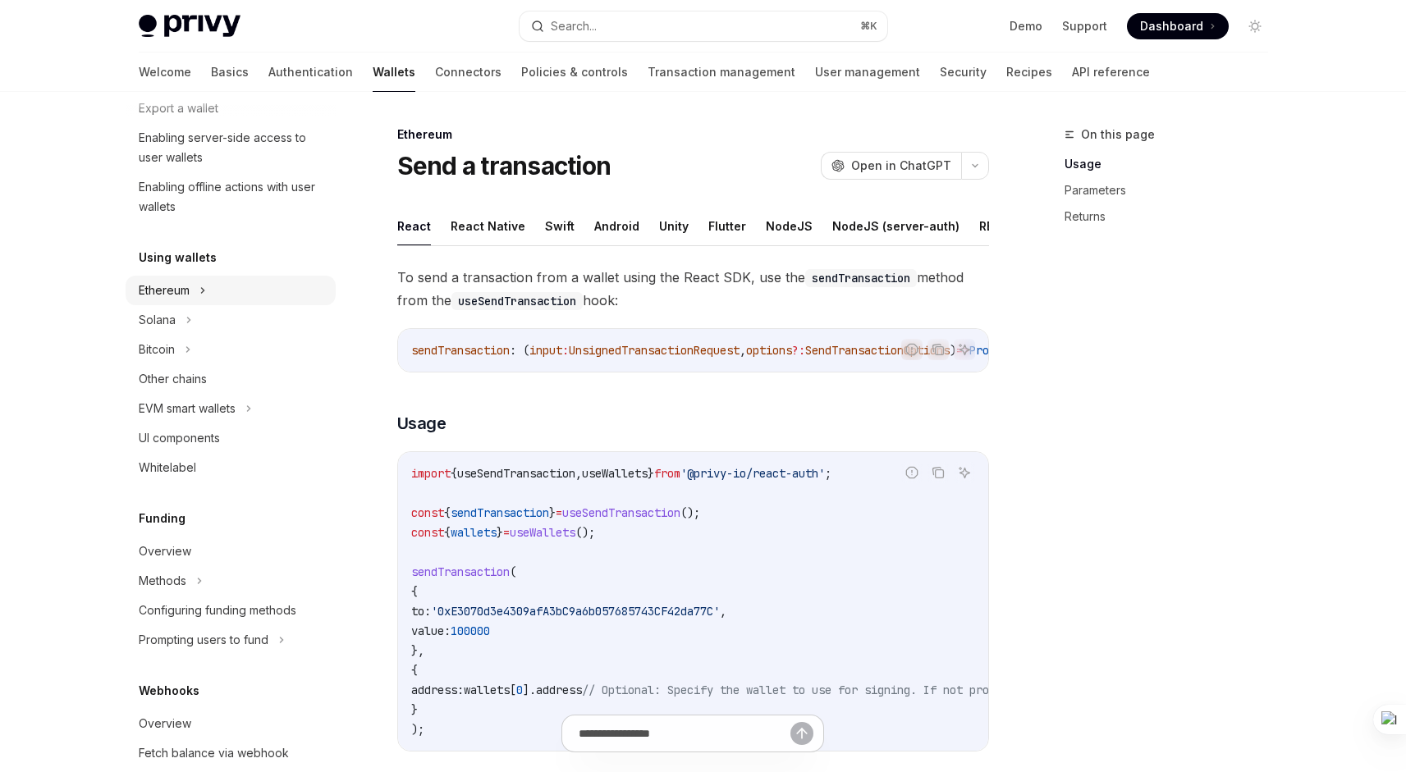
click at [201, 287] on icon at bounding box center [202, 291] width 7 height 20
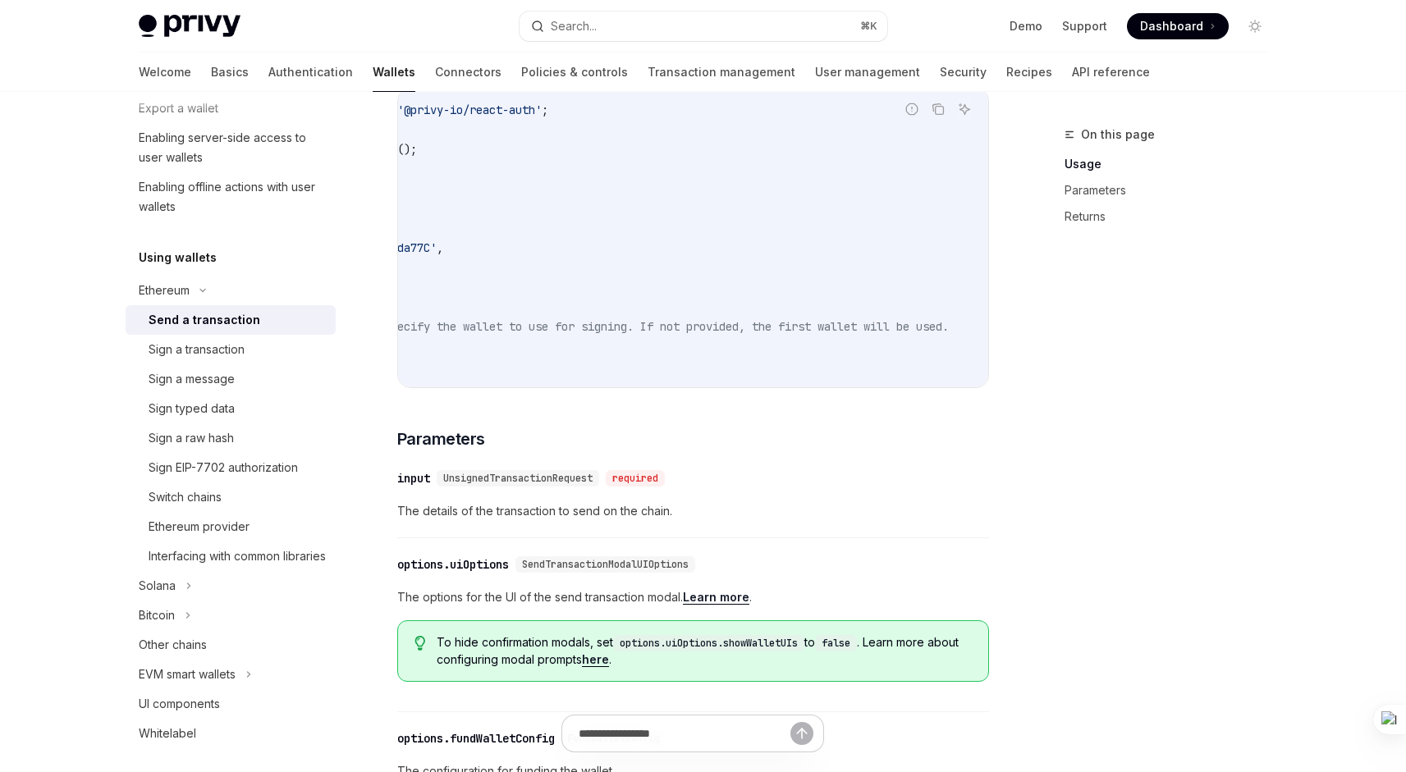
scroll to position [0, 365]
